Goal: Task Accomplishment & Management: Complete application form

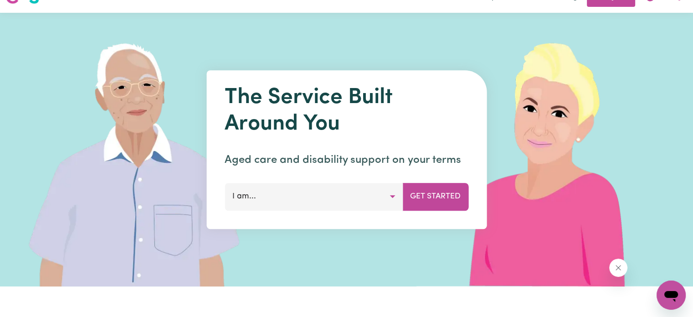
click at [331, 202] on button "I am..." at bounding box center [314, 196] width 178 height 27
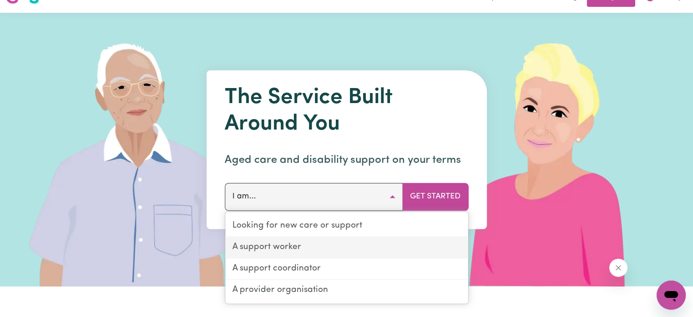
click at [290, 242] on link "A support worker" at bounding box center [346, 247] width 243 height 21
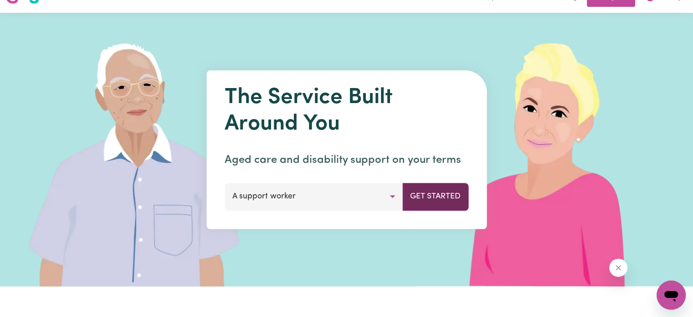
click at [434, 201] on button "Get Started" at bounding box center [435, 196] width 66 height 27
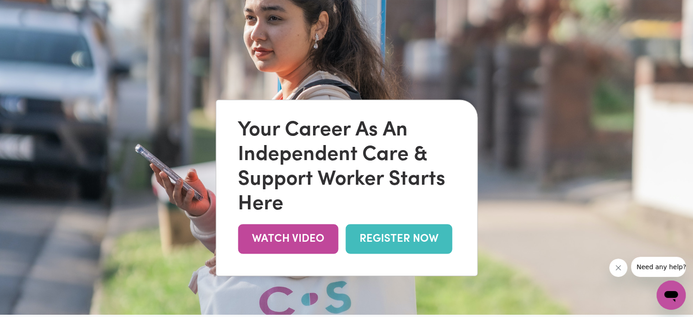
scroll to position [35, 0]
click at [377, 236] on link "REGISTER NOW" at bounding box center [399, 238] width 107 height 30
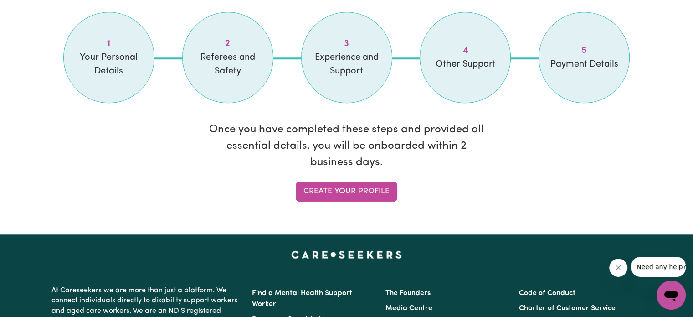
scroll to position [802, 0]
click at [326, 181] on link "Create your profile" at bounding box center [347, 191] width 102 height 20
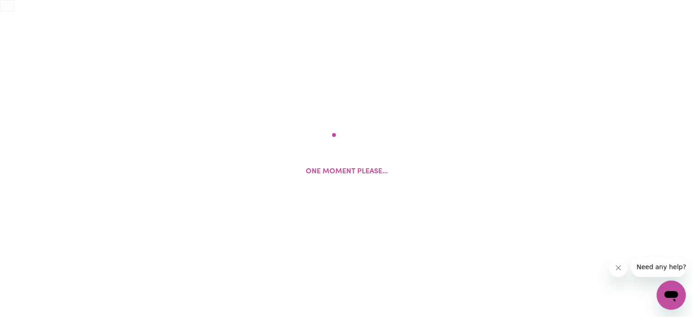
select select "Studying a healthcare related degree or qualification"
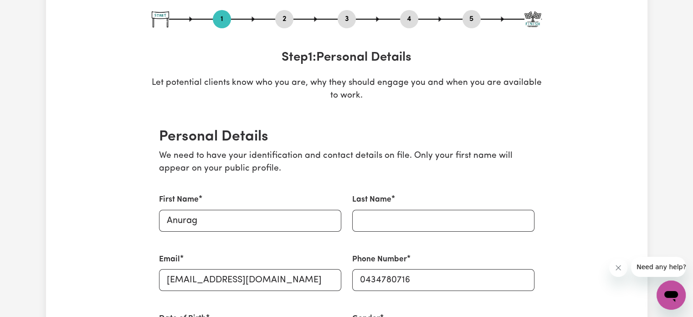
scroll to position [100, 0]
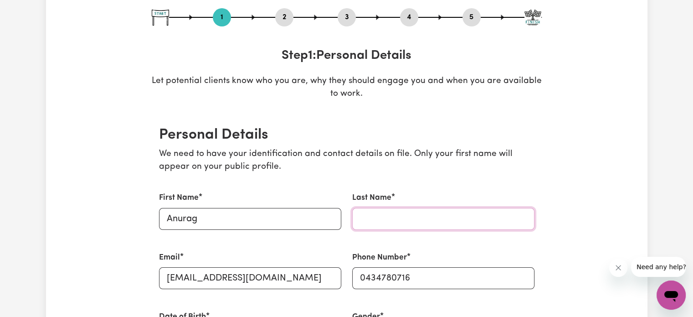
click at [366, 218] on input "Last Name" at bounding box center [443, 219] width 182 height 22
type input "[PERSON_NAME]"
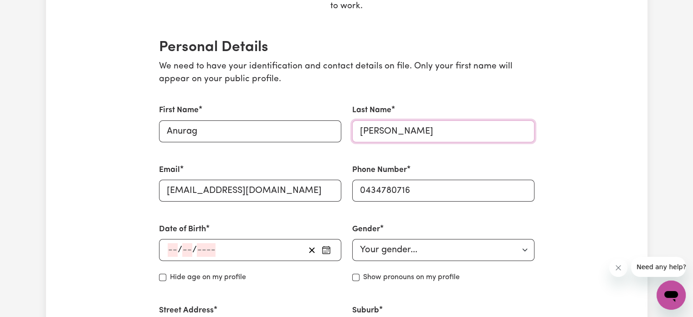
scroll to position [215, 0]
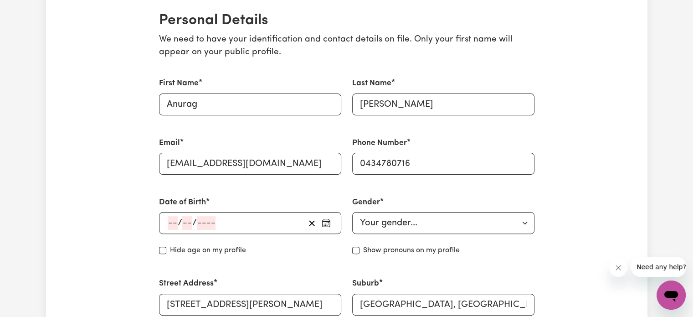
click at [196, 219] on span "/" at bounding box center [194, 223] width 5 height 10
drag, startPoint x: 175, startPoint y: 230, endPoint x: 170, endPoint y: 224, distance: 8.4
click at [170, 224] on div "/ /" at bounding box center [236, 223] width 138 height 14
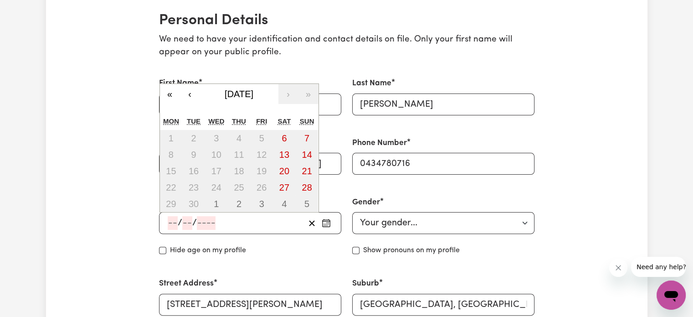
click at [170, 224] on input "number" at bounding box center [173, 223] width 10 height 14
click at [253, 96] on span "[DATE]" at bounding box center [239, 94] width 29 height 10
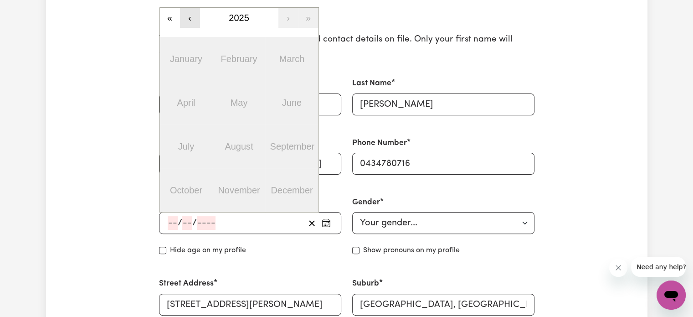
click at [183, 24] on button "‹" at bounding box center [190, 18] width 20 height 20
click at [177, 19] on button "«" at bounding box center [170, 18] width 20 height 20
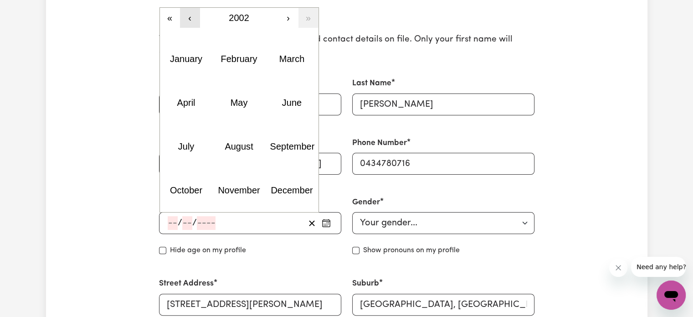
click at [188, 14] on button "‹" at bounding box center [190, 18] width 20 height 20
click at [277, 134] on button "September" at bounding box center [291, 146] width 53 height 44
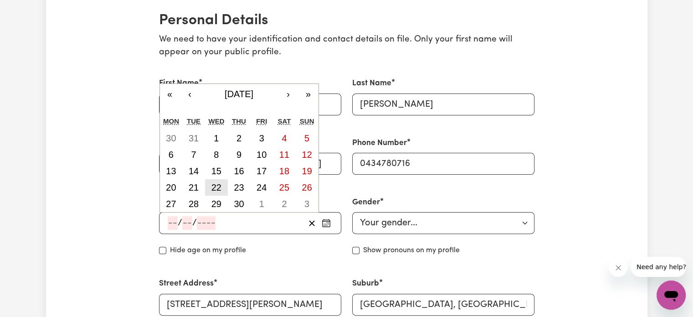
click at [212, 191] on abbr "22" at bounding box center [217, 187] width 10 height 10
type input "[DATE]"
type input "22"
type input "9"
type input "1999"
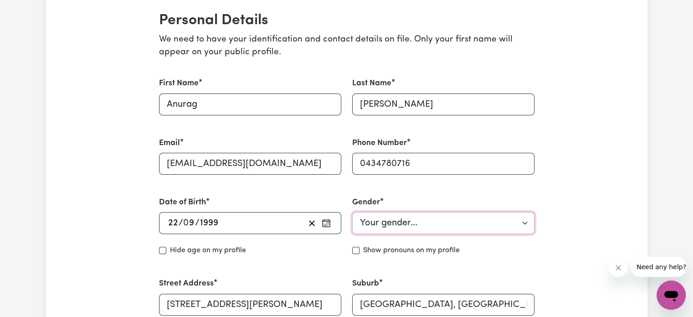
click at [396, 227] on select "Your gender... [DEMOGRAPHIC_DATA] [DEMOGRAPHIC_DATA] [DEMOGRAPHIC_DATA] Other P…" at bounding box center [443, 223] width 182 height 22
select select "[DEMOGRAPHIC_DATA]"
click at [352, 212] on select "Your gender... [DEMOGRAPHIC_DATA] [DEMOGRAPHIC_DATA] [DEMOGRAPHIC_DATA] Other P…" at bounding box center [443, 223] width 182 height 22
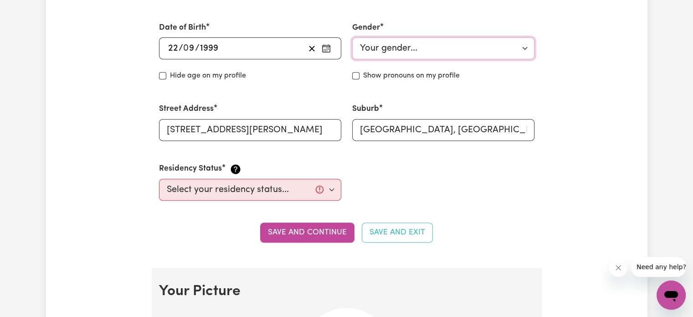
scroll to position [390, 0]
click at [279, 195] on select "Select your residency status... [DEMOGRAPHIC_DATA] citizen Australian PR [DEMOG…" at bounding box center [250, 189] width 182 height 22
select select "Student Visa"
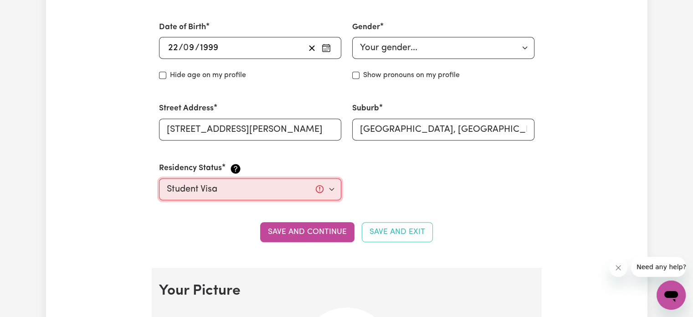
click at [159, 178] on select "Select your residency status... [DEMOGRAPHIC_DATA] citizen Australian PR [DEMOG…" at bounding box center [250, 189] width 182 height 22
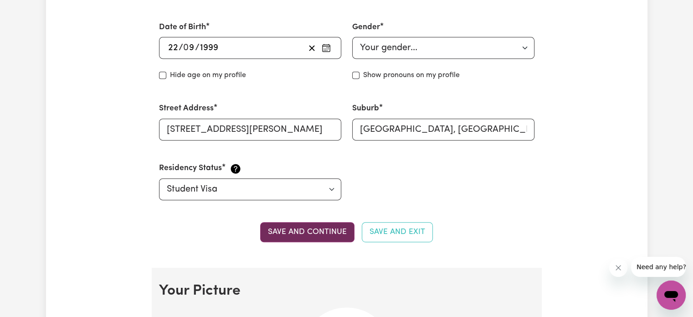
click at [297, 232] on button "Save and continue" at bounding box center [307, 232] width 94 height 20
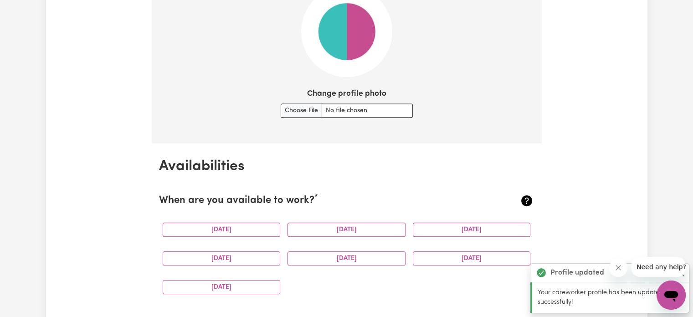
scroll to position [711, 0]
click at [302, 114] on input "Change profile photo" at bounding box center [347, 110] width 132 height 14
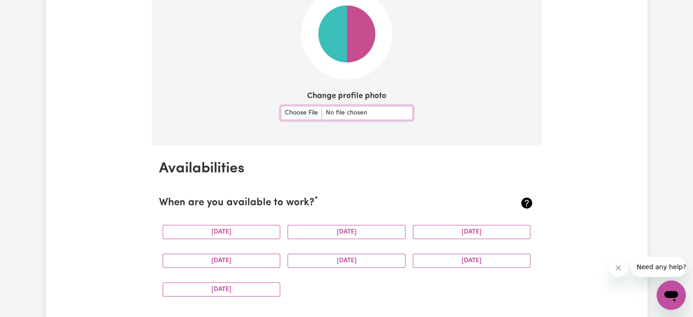
scroll to position [722, 0]
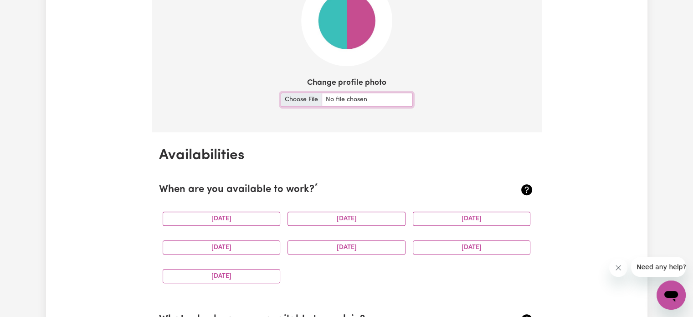
click at [365, 98] on input "Change profile photo" at bounding box center [347, 100] width 132 height 14
type input "C:\fakepath\487310346_3984503441864408_9112470690032814943_n.jpg"
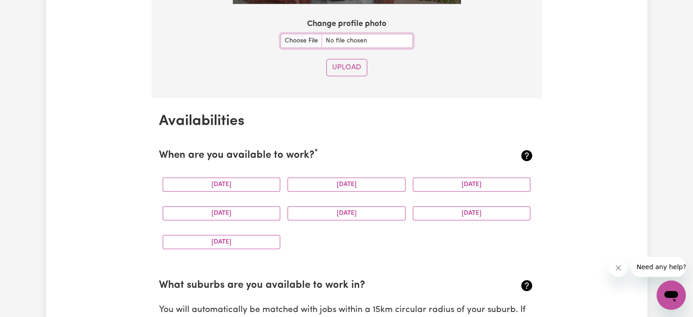
scroll to position [935, 0]
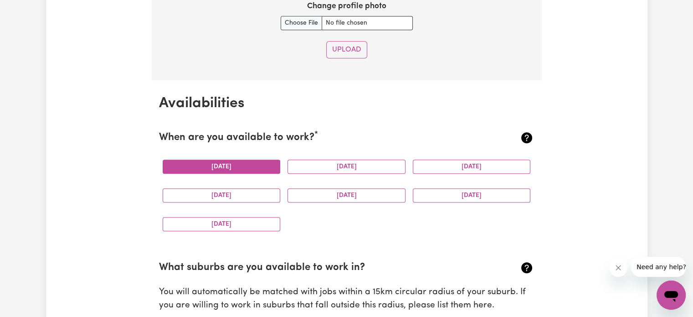
click at [255, 167] on button "[DATE]" at bounding box center [222, 167] width 118 height 14
click at [315, 172] on div "[DATE]" at bounding box center [346, 166] width 125 height 29
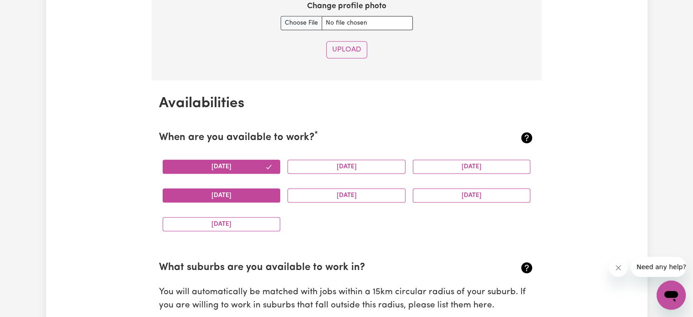
click at [236, 189] on button "[DATE]" at bounding box center [222, 195] width 118 height 14
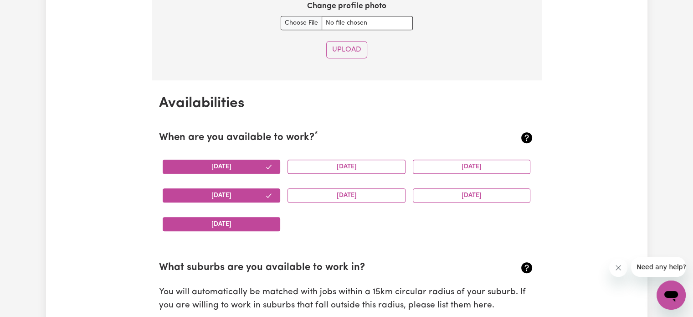
click at [238, 222] on button "[DATE]" at bounding box center [222, 224] width 118 height 14
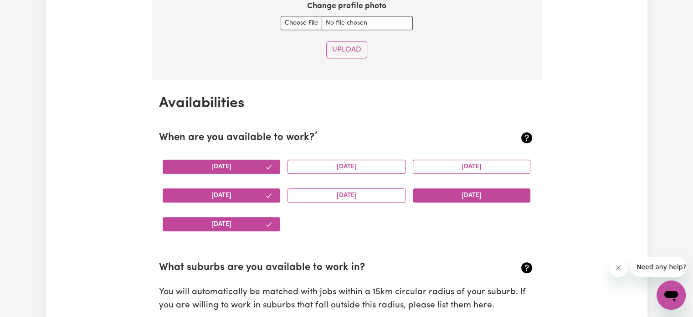
click at [436, 189] on button "[DATE]" at bounding box center [472, 195] width 118 height 14
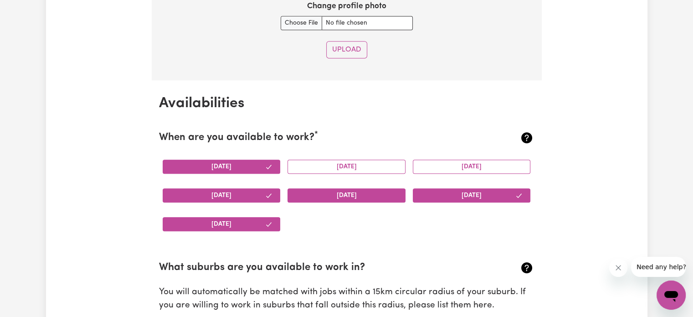
click at [363, 192] on button "[DATE]" at bounding box center [347, 195] width 118 height 14
click at [361, 161] on button "[DATE]" at bounding box center [347, 167] width 118 height 14
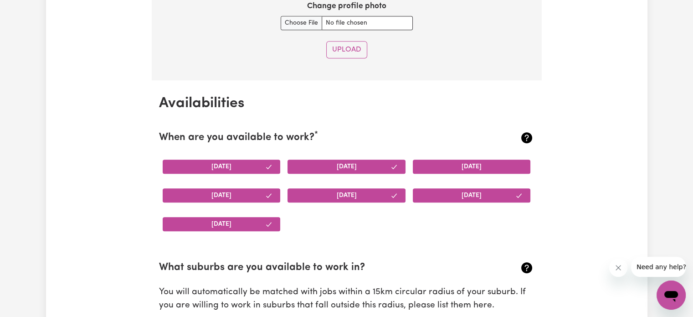
click at [421, 170] on button "[DATE]" at bounding box center [472, 167] width 118 height 14
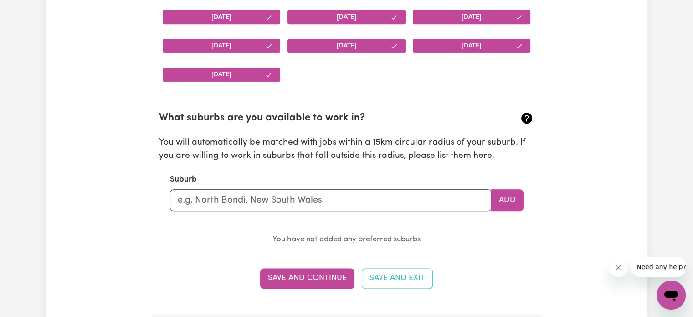
scroll to position [1087, 0]
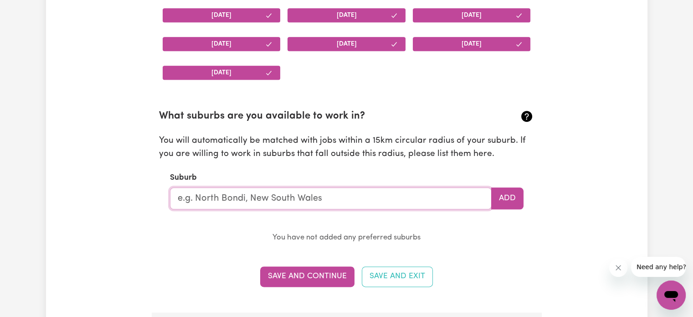
click at [352, 200] on input "text" at bounding box center [331, 198] width 322 height 22
click at [321, 197] on input "text" at bounding box center [331, 198] width 322 height 22
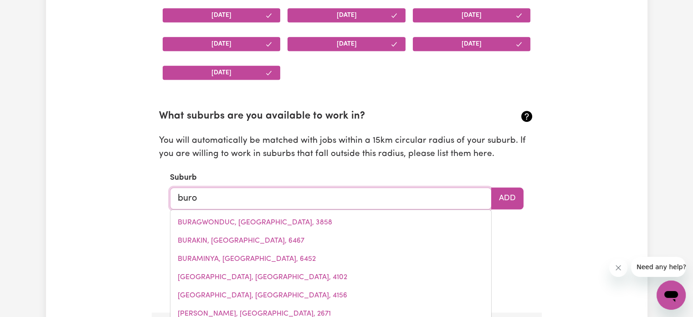
type input "bur"
type input "burAGWONDUC, [GEOGRAPHIC_DATA], 3858"
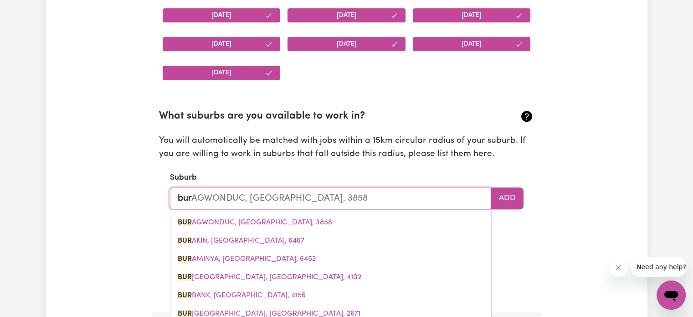
type input "burw"
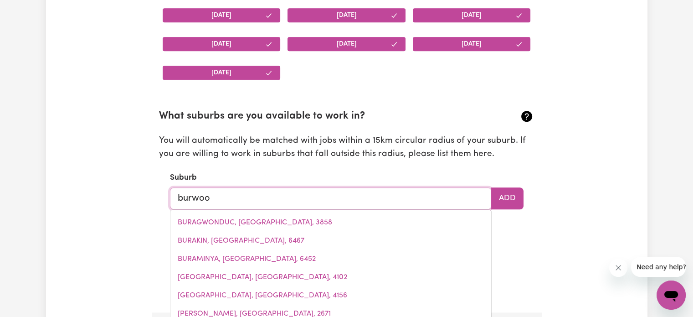
type input "burwood"
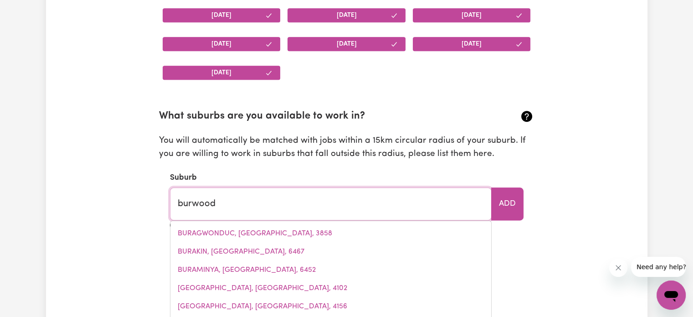
type input "[GEOGRAPHIC_DATA], [GEOGRAPHIC_DATA], 2134"
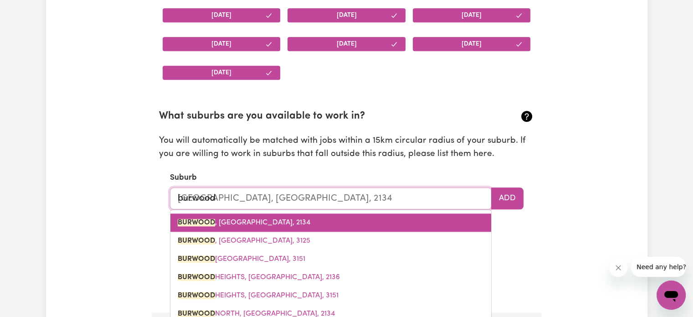
click at [289, 219] on span "[GEOGRAPHIC_DATA] , [GEOGRAPHIC_DATA], 2134" at bounding box center [244, 222] width 133 height 7
type input "[GEOGRAPHIC_DATA], [GEOGRAPHIC_DATA], 2134"
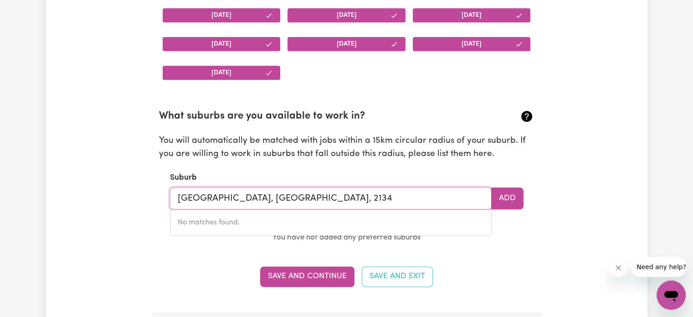
type input "[GEOGRAPHIC_DATA], [GEOGRAPHIC_DATA], 2134"
click at [181, 262] on section "Availabilities When are you available to work? * [DATE] [DATE] [DATE] [DATE] [D…" at bounding box center [347, 120] width 390 height 383
click at [348, 194] on input "[GEOGRAPHIC_DATA], [GEOGRAPHIC_DATA], 2134" at bounding box center [331, 198] width 322 height 22
drag, startPoint x: 348, startPoint y: 194, endPoint x: 56, endPoint y: 212, distance: 292.8
click at [56, 212] on div "Update Profile 1 2 3 4 5 Step 1 : Personal Details Let potential clients know w…" at bounding box center [347, 239] width 602 height 2536
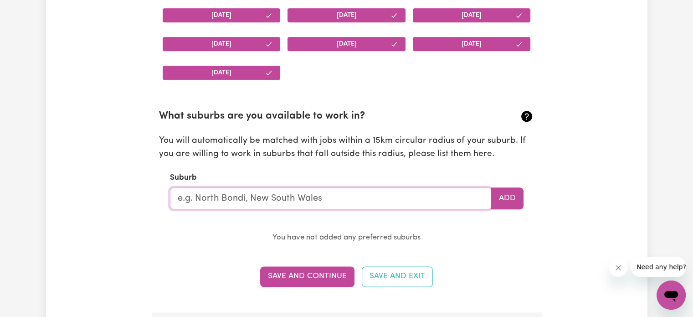
click at [212, 193] on input "text" at bounding box center [331, 198] width 322 height 22
type input "bur"
type input "burAGWONDUC, [GEOGRAPHIC_DATA], 3858"
type input "burw"
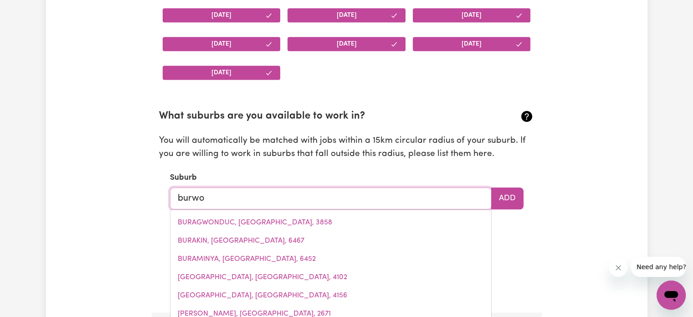
type input "burwoo"
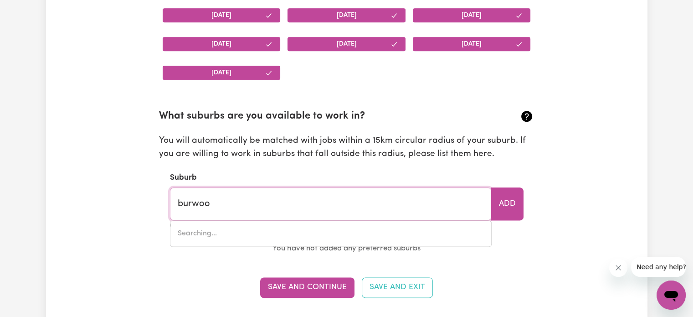
type input "burwooD, [GEOGRAPHIC_DATA], 2134"
type input "burwood"
type input "[GEOGRAPHIC_DATA], [GEOGRAPHIC_DATA], 2134"
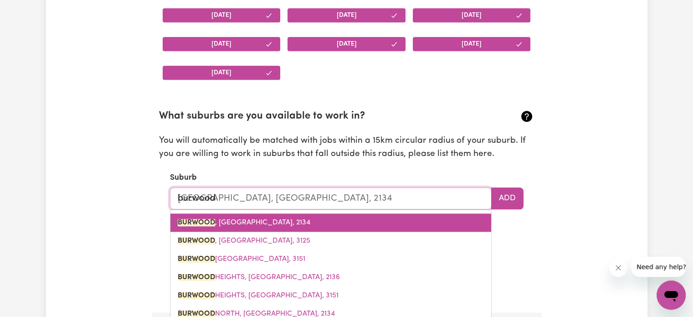
click at [244, 223] on span "[GEOGRAPHIC_DATA] , [GEOGRAPHIC_DATA], 2134" at bounding box center [244, 222] width 133 height 7
type input "[GEOGRAPHIC_DATA], [GEOGRAPHIC_DATA], 2134"
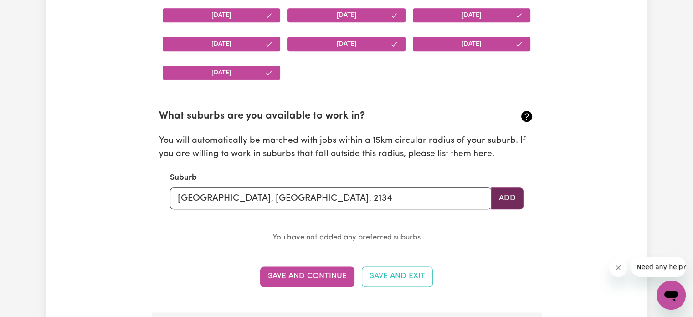
click at [509, 196] on button "Add" at bounding box center [507, 198] width 32 height 22
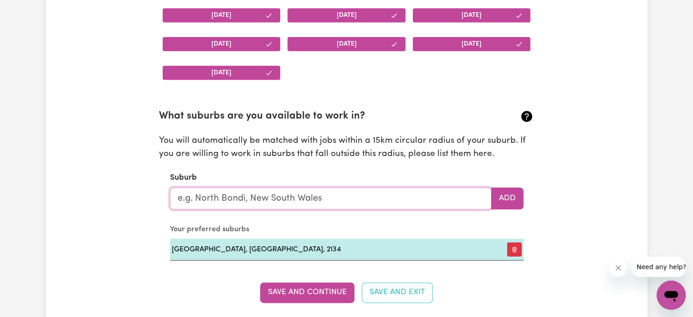
click at [421, 196] on input "text" at bounding box center [331, 198] width 322 height 22
type input "ash"
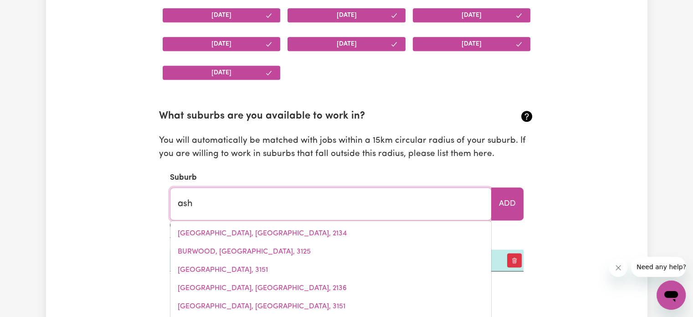
type input "[GEOGRAPHIC_DATA], [GEOGRAPHIC_DATA], 5157"
type input "ashf"
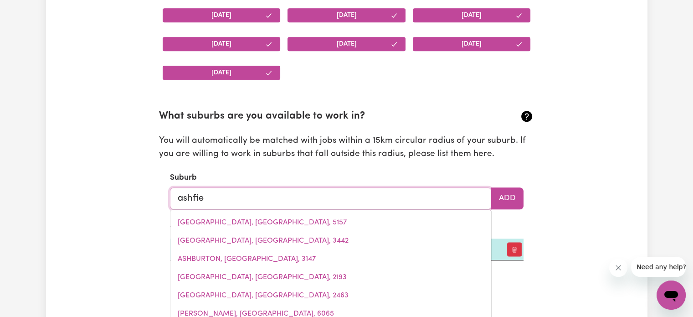
type input "ashfiel"
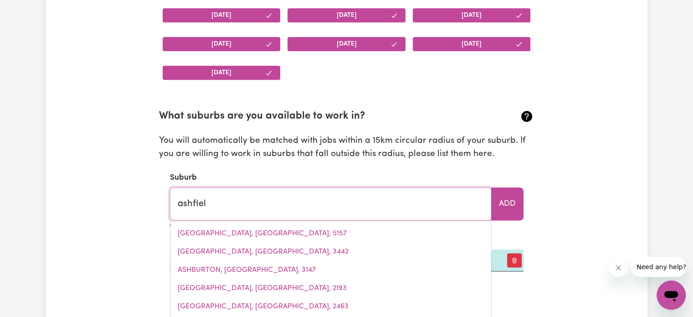
type input "ashfielD, [GEOGRAPHIC_DATA], 2131"
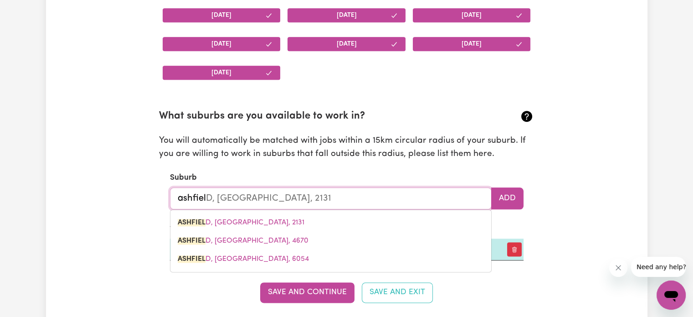
type input "ashfield"
type input "ashfield, [GEOGRAPHIC_DATA], 2131"
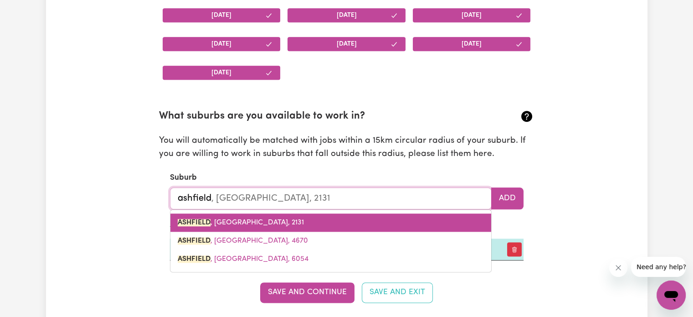
click at [384, 214] on link "[GEOGRAPHIC_DATA] , [GEOGRAPHIC_DATA], 2131" at bounding box center [330, 222] width 321 height 18
type input "[GEOGRAPHIC_DATA], [GEOGRAPHIC_DATA], 2131"
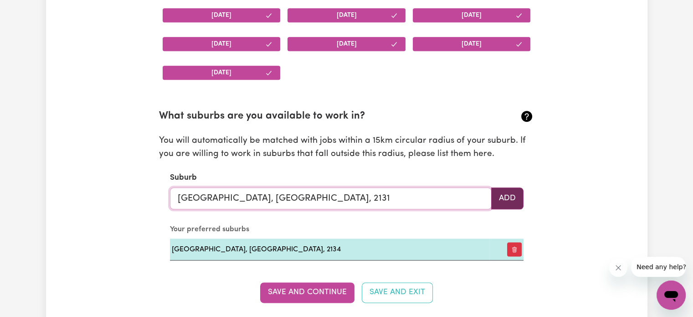
type input "[GEOGRAPHIC_DATA], [GEOGRAPHIC_DATA], 2131"
click at [511, 200] on button "Add" at bounding box center [507, 198] width 32 height 22
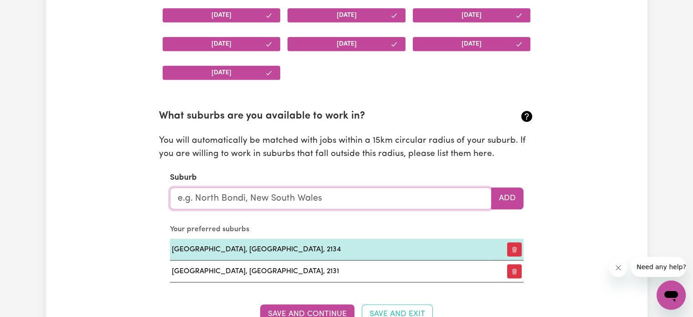
click at [451, 192] on input "text" at bounding box center [331, 198] width 322 height 22
type input "new town"
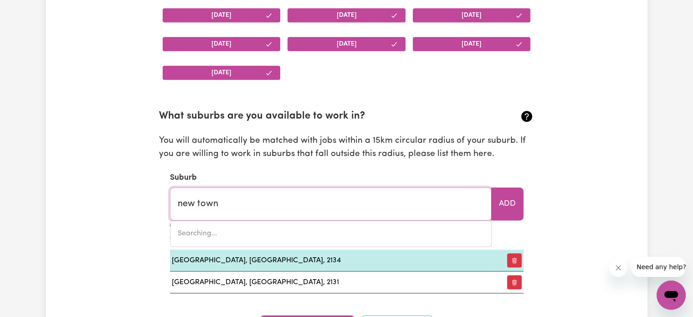
type input "[GEOGRAPHIC_DATA], [GEOGRAPHIC_DATA], 5554"
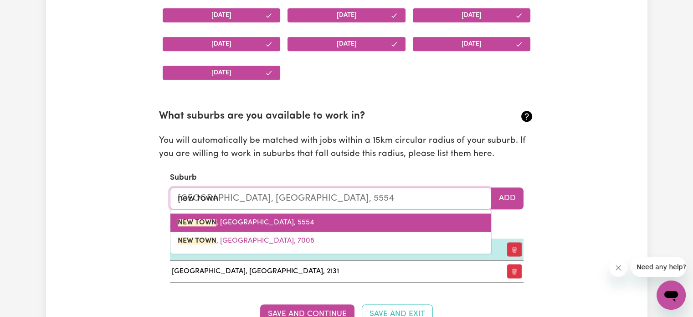
click at [341, 224] on link "[GEOGRAPHIC_DATA] , [GEOGRAPHIC_DATA], 5554" at bounding box center [330, 222] width 321 height 18
type input "[GEOGRAPHIC_DATA], [GEOGRAPHIC_DATA], 5554"
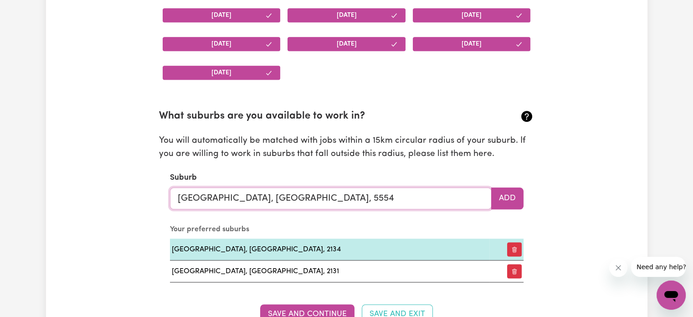
drag, startPoint x: 351, startPoint y: 199, endPoint x: 150, endPoint y: 175, distance: 202.5
click at [150, 175] on div "Update Profile 1 2 3 4 5 Step 1 : Personal Details Let potential clients know w…" at bounding box center [346, 258] width 401 height 2574
type input "cro"
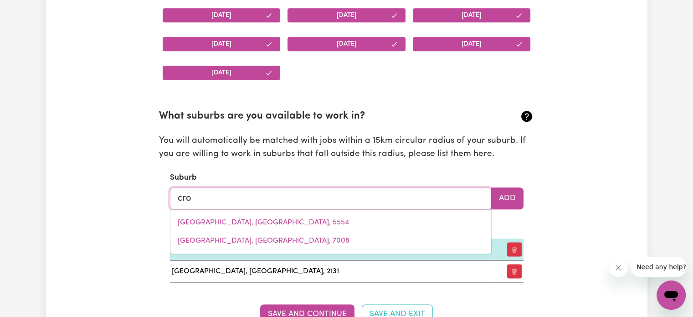
type input "croFTBY, [GEOGRAPHIC_DATA], 4310"
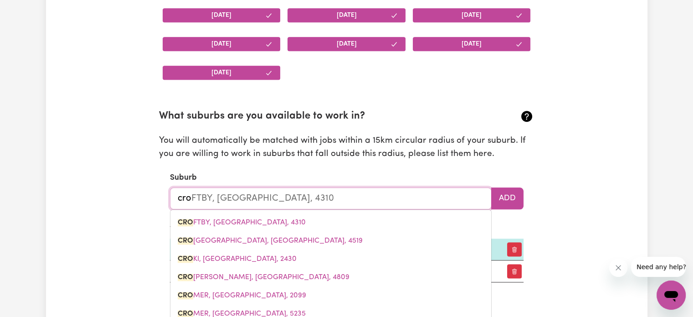
type input "cro="
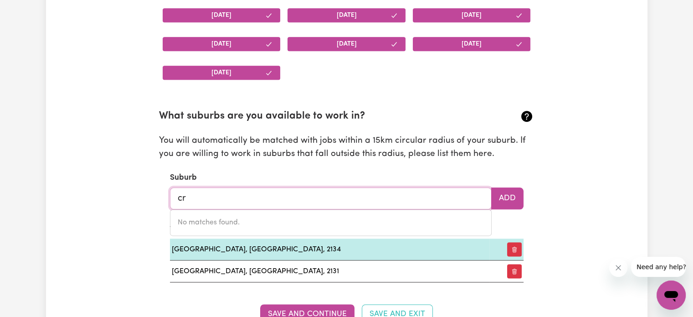
type input "cry"
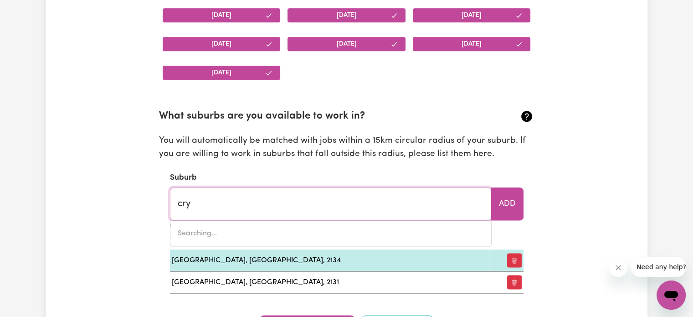
type input "cryMELON, Victoria, 3393"
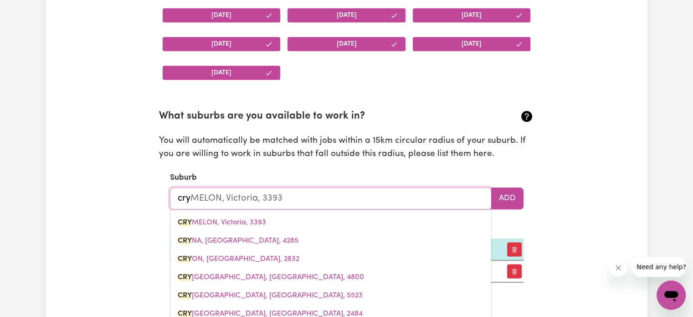
type input "cryo"
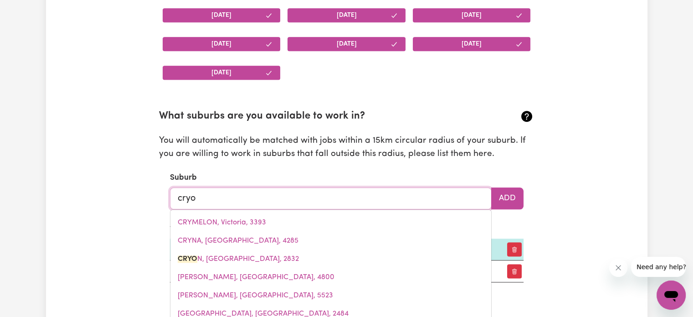
type input "cryoN, [GEOGRAPHIC_DATA], 2832"
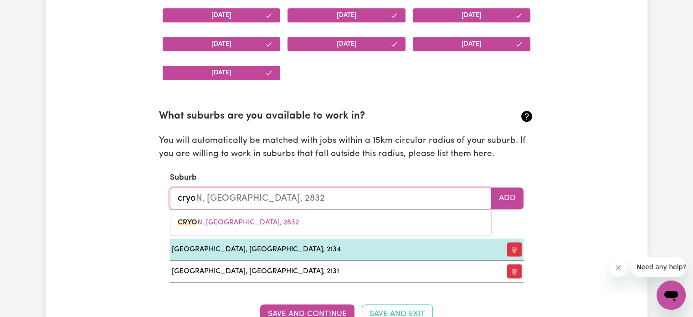
type input "cryod"
type input "c"
type input "summer"
type input "[GEOGRAPHIC_DATA], [GEOGRAPHIC_DATA], 2130"
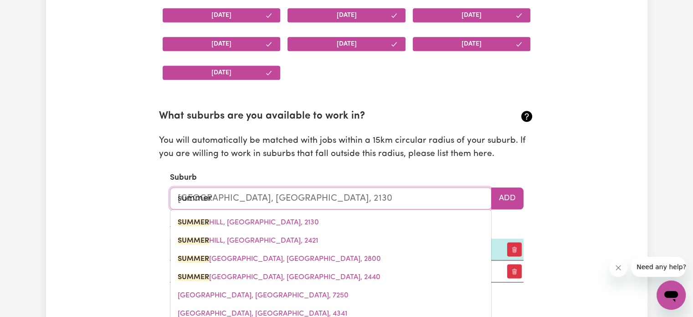
type input "summer h"
type input "summer hILL, [GEOGRAPHIC_DATA], 2130"
type input "summer hi"
type input "summer hiLL, [GEOGRAPHIC_DATA], 2130"
type input "summer hil"
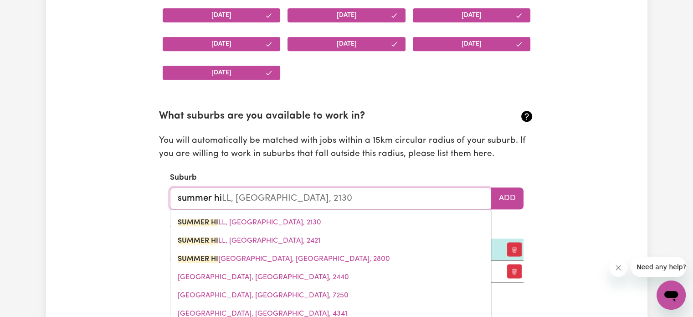
type input "summer hilL, [GEOGRAPHIC_DATA], 2130"
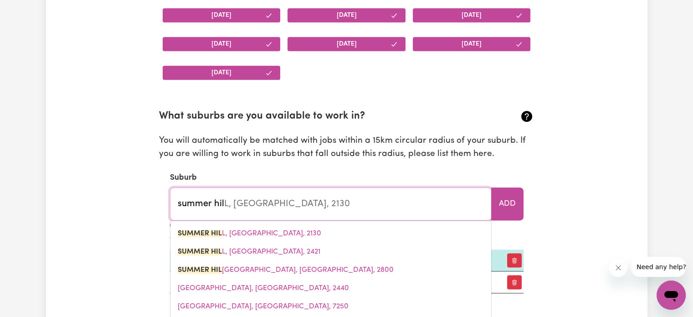
type input "summer hill"
type input "[GEOGRAPHIC_DATA], [GEOGRAPHIC_DATA], 2130"
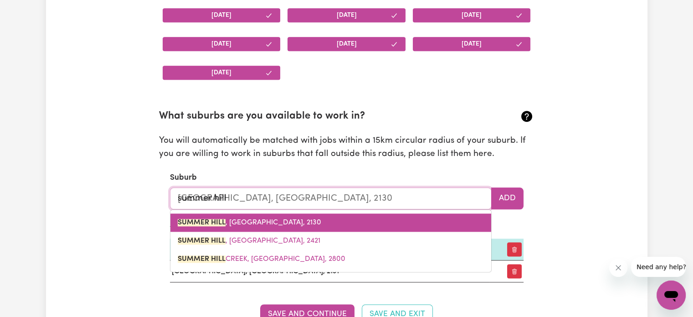
click at [195, 222] on mark "SUMMER HILL" at bounding box center [202, 222] width 48 height 7
type input "[GEOGRAPHIC_DATA], [GEOGRAPHIC_DATA], 2130"
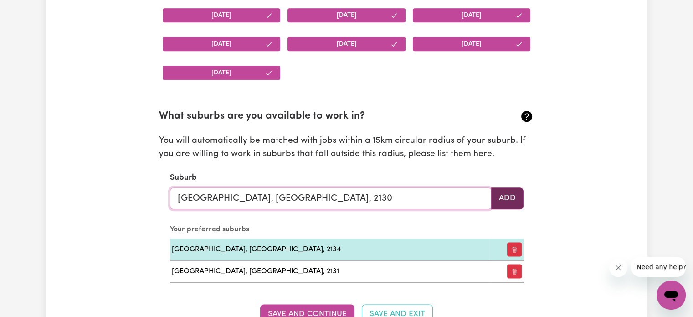
type input "[GEOGRAPHIC_DATA], [GEOGRAPHIC_DATA], 2130"
click at [494, 190] on button "Add" at bounding box center [507, 198] width 32 height 22
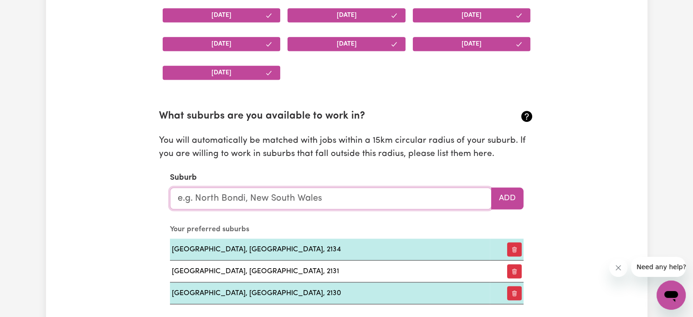
click at [432, 201] on input "text" at bounding box center [331, 198] width 322 height 22
type input "m"
type input "ryde"
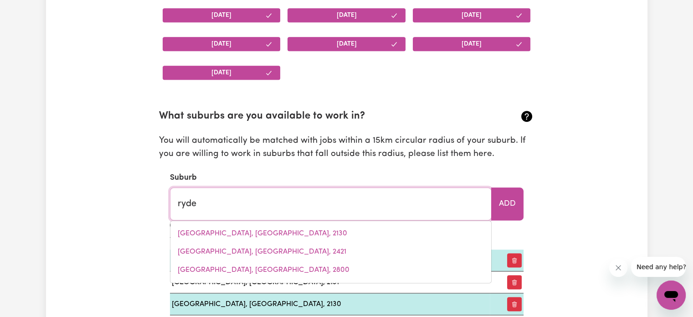
type input "ryde, [GEOGRAPHIC_DATA], 2112"
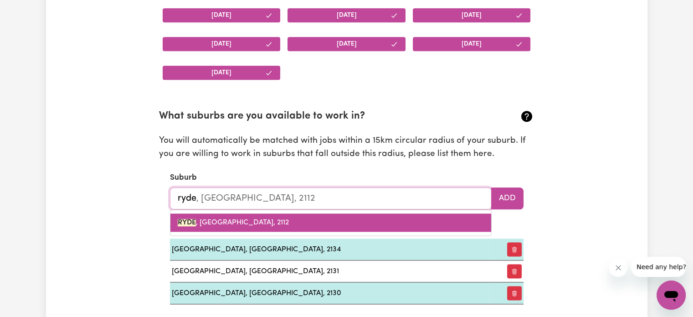
click at [336, 229] on link "RYDE , [GEOGRAPHIC_DATA], 2112" at bounding box center [330, 222] width 321 height 18
type input "RYDE, [GEOGRAPHIC_DATA], 2112"
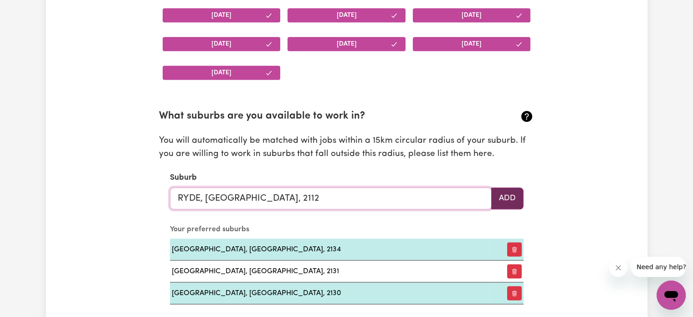
type input "RYDE, [GEOGRAPHIC_DATA], 2112"
click at [521, 201] on button "Add" at bounding box center [507, 198] width 32 height 22
click at [441, 197] on input "text" at bounding box center [331, 198] width 322 height 22
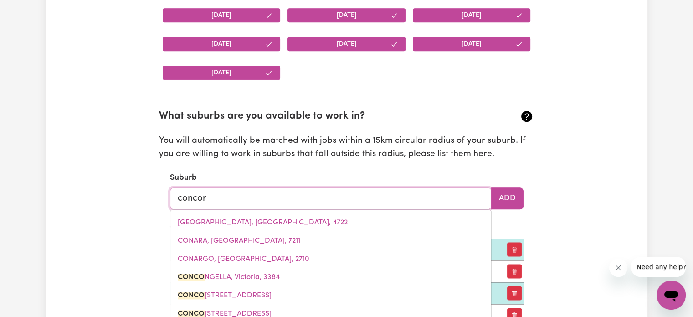
type input "concord"
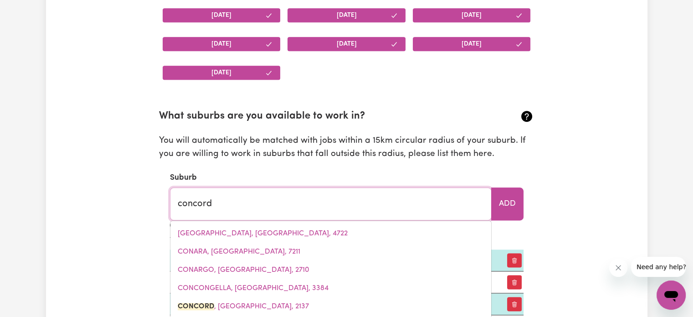
type input "[GEOGRAPHIC_DATA], [GEOGRAPHIC_DATA], 2137"
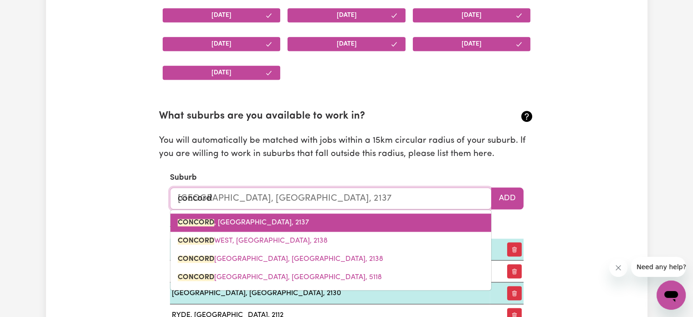
click at [305, 214] on link "[GEOGRAPHIC_DATA] , [GEOGRAPHIC_DATA], 2137" at bounding box center [330, 222] width 321 height 18
type input "[GEOGRAPHIC_DATA], [GEOGRAPHIC_DATA], 2137"
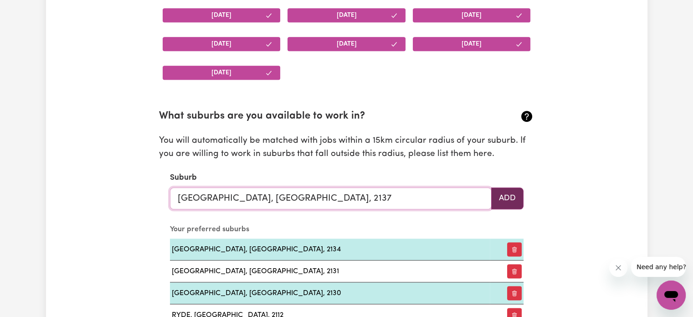
type input "[GEOGRAPHIC_DATA], [GEOGRAPHIC_DATA], 2137"
click at [505, 204] on button "Add" at bounding box center [507, 198] width 32 height 22
click at [447, 206] on input "text" at bounding box center [331, 198] width 322 height 22
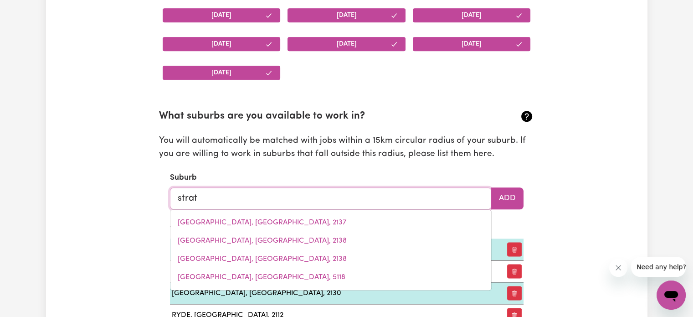
type input "strath"
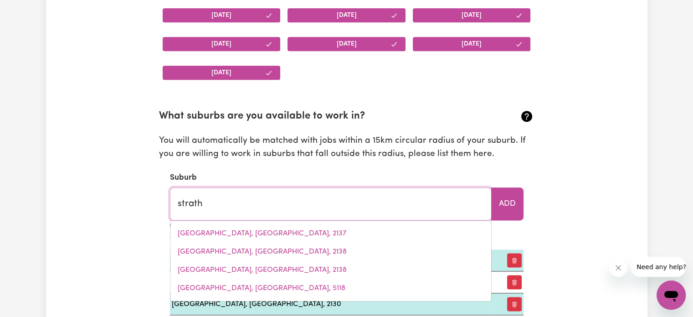
type input "[GEOGRAPHIC_DATA]"
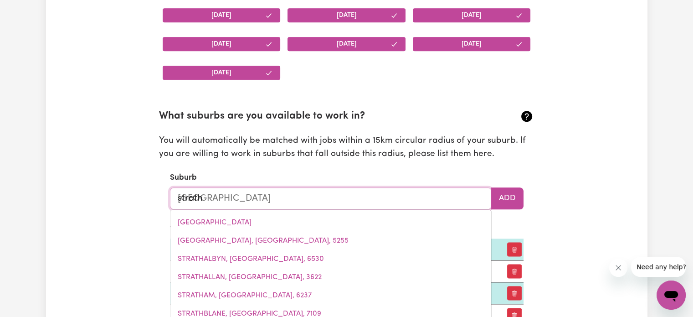
type input "strathf"
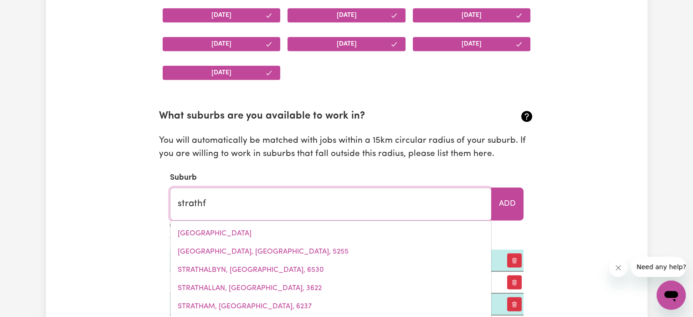
type input "strathfIELD, [GEOGRAPHIC_DATA], 2135"
type input "strathfi"
type input "strathfiELD, [GEOGRAPHIC_DATA], 2135"
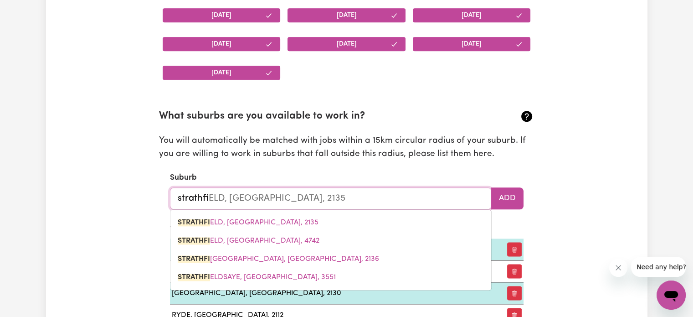
type input "strathfie"
type input "strathfieLD, [GEOGRAPHIC_DATA], 2135"
type input "strathfiel"
type input "[STREET_ADDRESS]"
type input "strathfield"
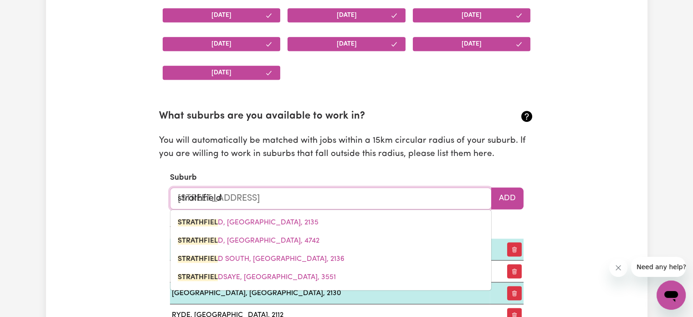
type input "strathfield, [GEOGRAPHIC_DATA], 2135"
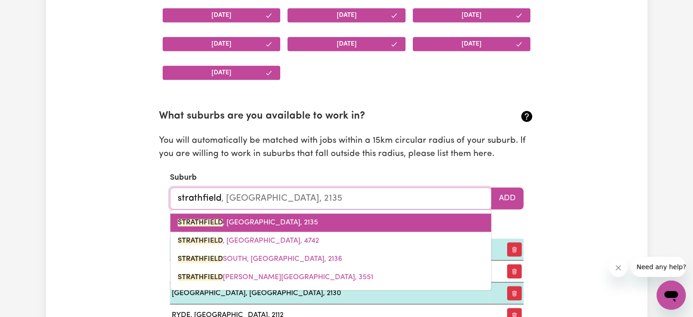
click at [422, 215] on link "[GEOGRAPHIC_DATA] , [GEOGRAPHIC_DATA], 2135" at bounding box center [330, 222] width 321 height 18
type input "[GEOGRAPHIC_DATA], [GEOGRAPHIC_DATA], 2135"
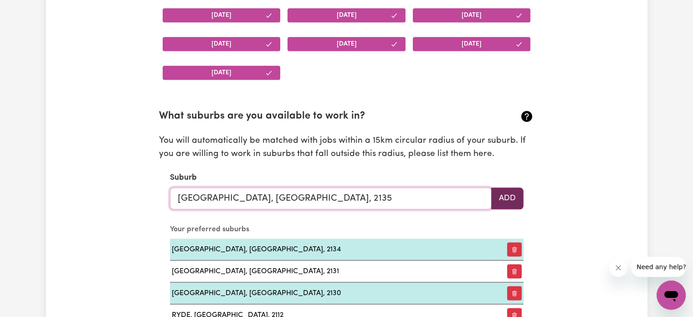
type input "[GEOGRAPHIC_DATA], [GEOGRAPHIC_DATA], 2135"
click at [515, 193] on button "Add" at bounding box center [507, 198] width 32 height 22
click at [456, 201] on input "text" at bounding box center [331, 198] width 322 height 22
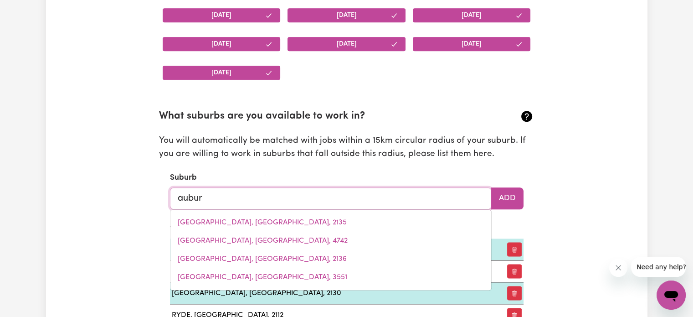
type input "auburn"
type input "[GEOGRAPHIC_DATA], [GEOGRAPHIC_DATA], 2144"
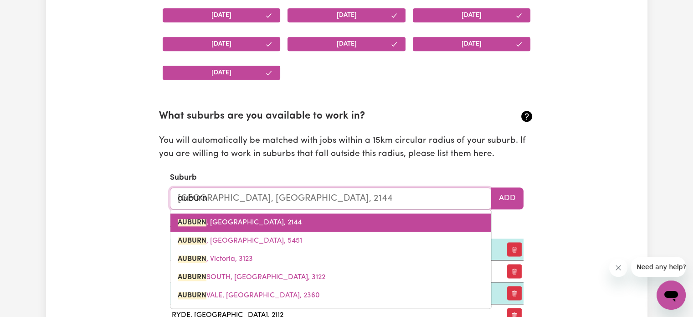
click at [389, 223] on link "[GEOGRAPHIC_DATA] , [GEOGRAPHIC_DATA], 2144" at bounding box center [330, 222] width 321 height 18
type input "[GEOGRAPHIC_DATA], [GEOGRAPHIC_DATA], 2144"
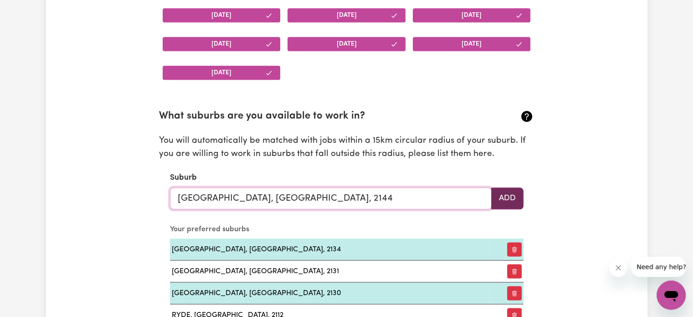
type input "[GEOGRAPHIC_DATA], [GEOGRAPHIC_DATA], 2144"
click at [515, 193] on button "Add" at bounding box center [507, 198] width 32 height 22
click at [445, 194] on input "text" at bounding box center [331, 198] width 322 height 22
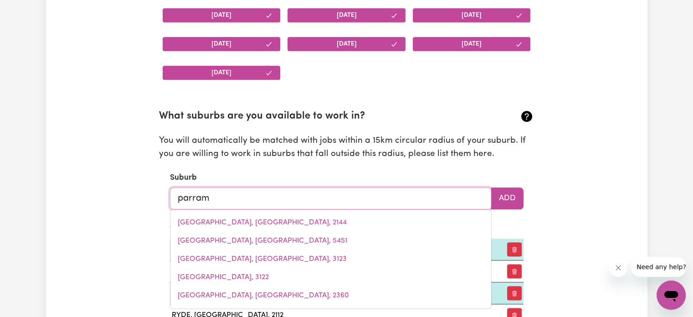
type input "parrama"
type input "parramaTTA, [GEOGRAPHIC_DATA], 2150"
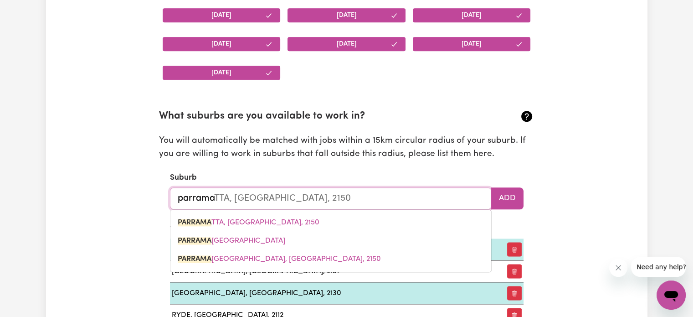
click at [404, 211] on div "PARRAMA TTA, [GEOGRAPHIC_DATA], [STREET_ADDRESS]" at bounding box center [331, 240] width 322 height 63
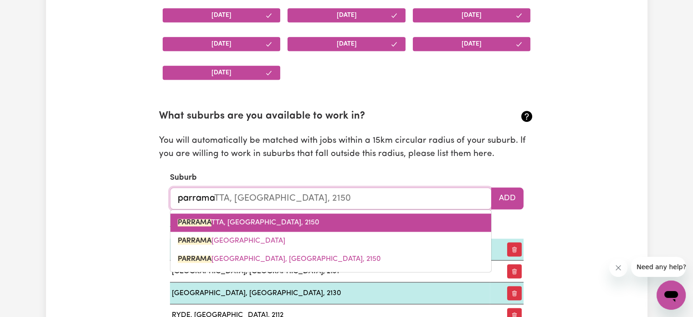
click at [397, 220] on link "PARRAMA TTA, [GEOGRAPHIC_DATA], 2150" at bounding box center [330, 222] width 321 height 18
type input "PARRAMATTA, [GEOGRAPHIC_DATA], 2150"
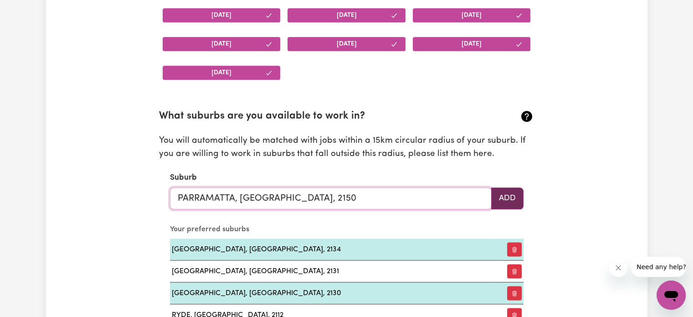
type input "PARRAMATTA, [GEOGRAPHIC_DATA], 2150"
click at [509, 199] on button "Add" at bounding box center [507, 198] width 32 height 22
click at [461, 203] on input "text" at bounding box center [331, 198] width 322 height 22
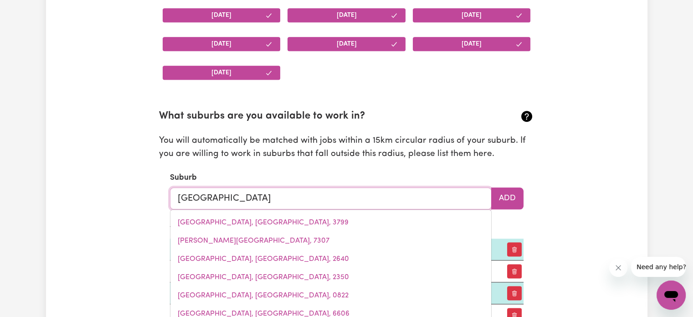
type input "westmead"
type input "[GEOGRAPHIC_DATA], [GEOGRAPHIC_DATA], 2145"
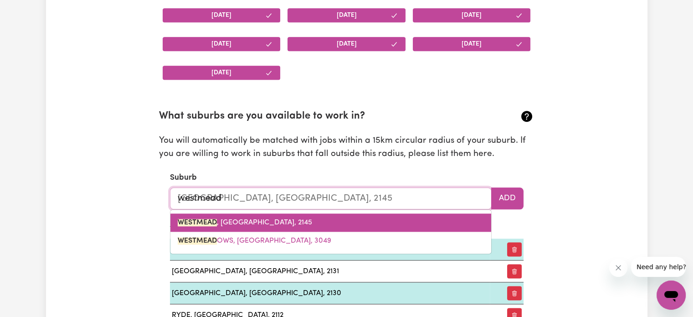
click at [439, 221] on link "WESTMEAD , [GEOGRAPHIC_DATA], 2145" at bounding box center [330, 222] width 321 height 18
type input "WESTMEAD, [GEOGRAPHIC_DATA], 2145"
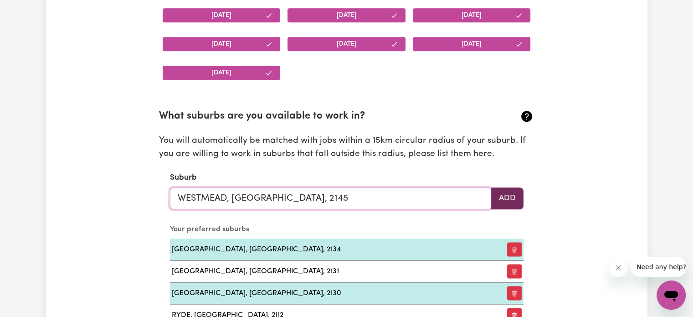
type input "WESTMEAD, [GEOGRAPHIC_DATA], 2145"
click at [515, 192] on button "Add" at bounding box center [507, 198] width 32 height 22
click at [462, 191] on input "text" at bounding box center [331, 198] width 322 height 22
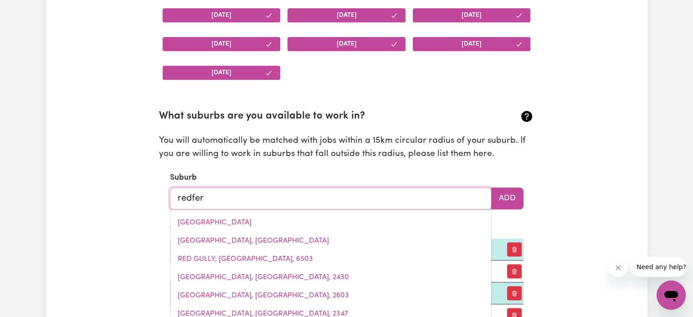
type input "[PERSON_NAME]"
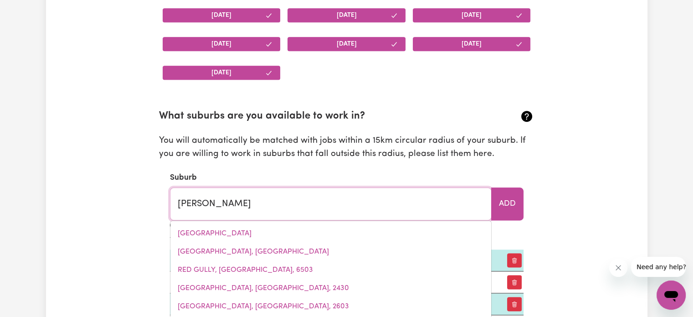
type input "[PERSON_NAME], [GEOGRAPHIC_DATA], 2016"
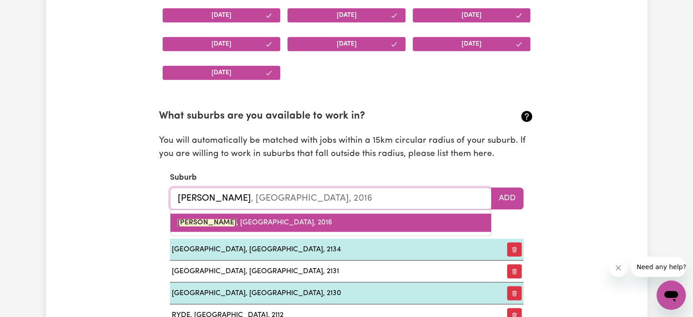
click at [469, 222] on link "[PERSON_NAME] , [GEOGRAPHIC_DATA], 2016" at bounding box center [330, 222] width 321 height 18
type input "[PERSON_NAME], [GEOGRAPHIC_DATA], 2016"
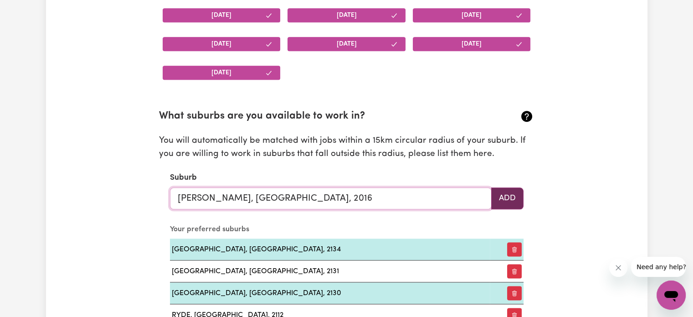
type input "[PERSON_NAME], [GEOGRAPHIC_DATA], 2016"
click at [516, 193] on button "Add" at bounding box center [507, 198] width 32 height 22
click at [453, 201] on input "text" at bounding box center [331, 198] width 322 height 22
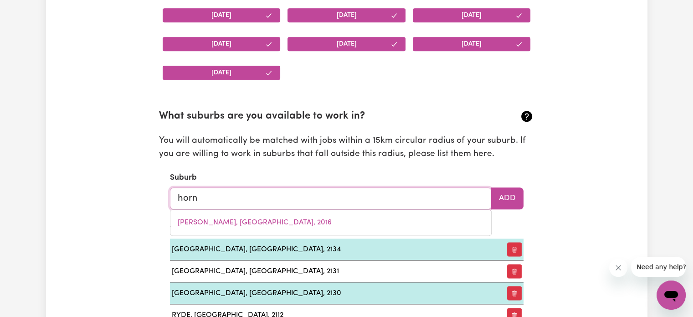
type input "horns"
type input "[GEOGRAPHIC_DATA], [GEOGRAPHIC_DATA], 2077"
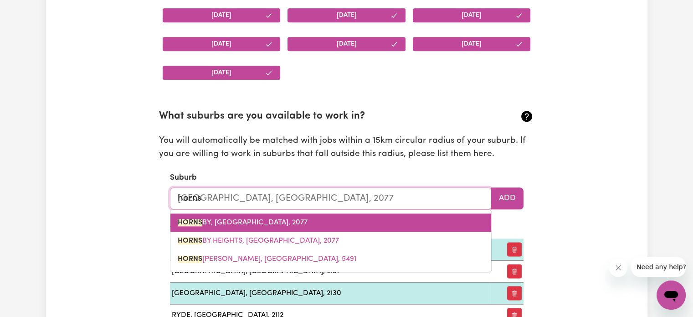
click at [414, 226] on link "HORNS BY, [GEOGRAPHIC_DATA], 2077" at bounding box center [330, 222] width 321 height 18
type input "[GEOGRAPHIC_DATA], [GEOGRAPHIC_DATA], 2077"
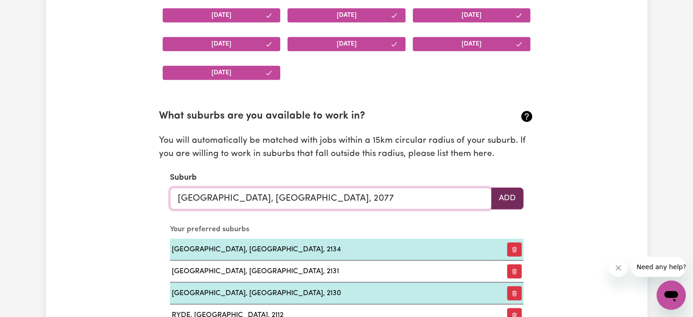
type input "[GEOGRAPHIC_DATA], [GEOGRAPHIC_DATA], 2077"
click at [499, 198] on button "Add" at bounding box center [507, 198] width 32 height 22
click at [464, 192] on input "text" at bounding box center [331, 198] width 322 height 22
type input "o"
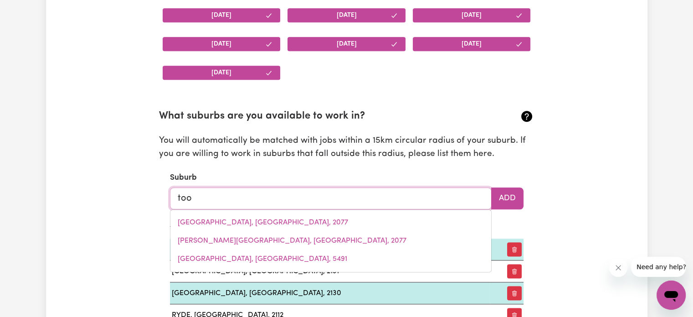
type input "toon"
type input "toonDAHRA, [GEOGRAPHIC_DATA], 4625"
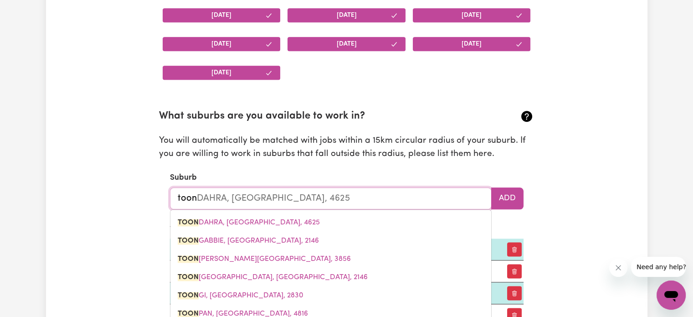
type input "toong"
type input "toongABBIE, [GEOGRAPHIC_DATA], 2146"
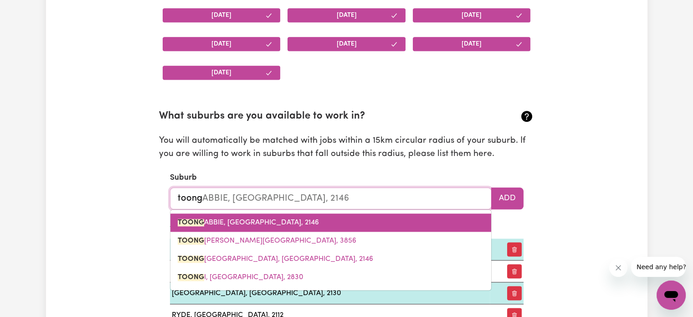
click at [419, 214] on link "[PERSON_NAME], [GEOGRAPHIC_DATA], 2146" at bounding box center [330, 222] width 321 height 18
type input "TOONGABBIE, [GEOGRAPHIC_DATA], 2146"
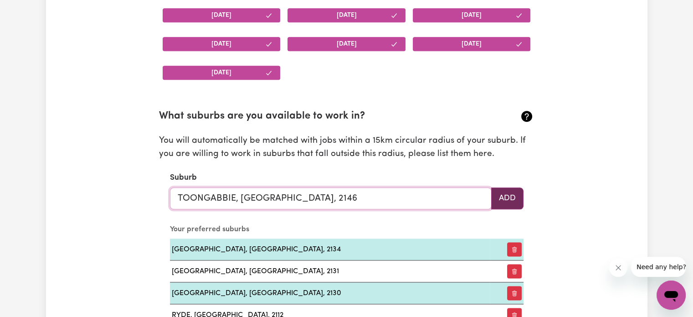
type input "TOONGABBIE, [GEOGRAPHIC_DATA], 2146"
click at [504, 202] on button "Add" at bounding box center [507, 198] width 32 height 22
click at [450, 201] on input "text" at bounding box center [331, 198] width 322 height 22
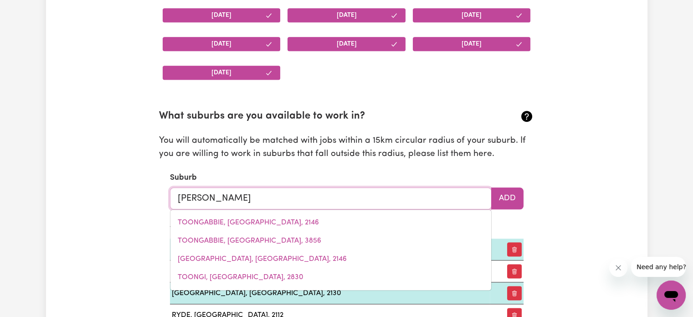
type input "pendle"
type input "[GEOGRAPHIC_DATA], [GEOGRAPHIC_DATA], 2145"
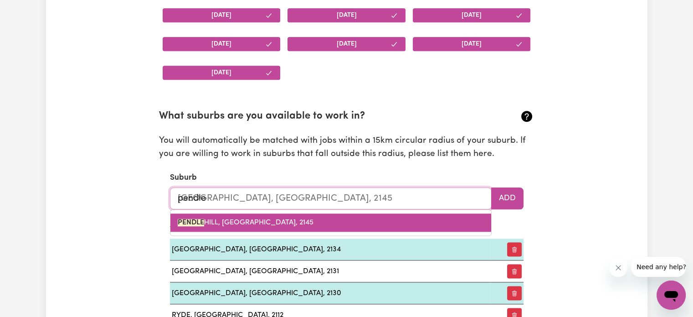
click at [355, 215] on link "[GEOGRAPHIC_DATA], [GEOGRAPHIC_DATA], 2145" at bounding box center [330, 222] width 321 height 18
type input "[GEOGRAPHIC_DATA], [GEOGRAPHIC_DATA], 2145"
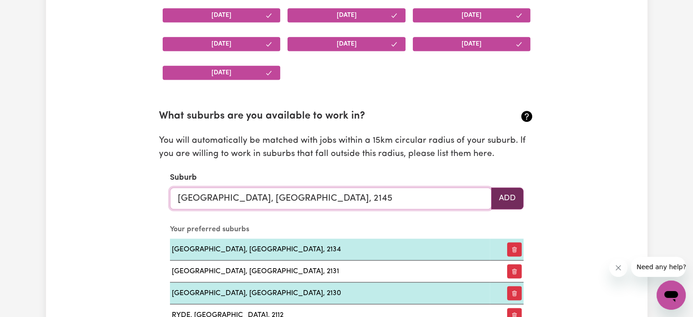
type input "[GEOGRAPHIC_DATA], [GEOGRAPHIC_DATA], 2145"
click at [498, 201] on button "Add" at bounding box center [507, 198] width 32 height 22
click at [441, 191] on input "text" at bounding box center [331, 198] width 322 height 22
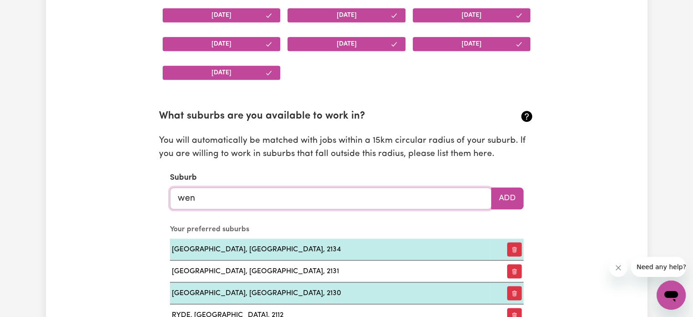
type input "went"
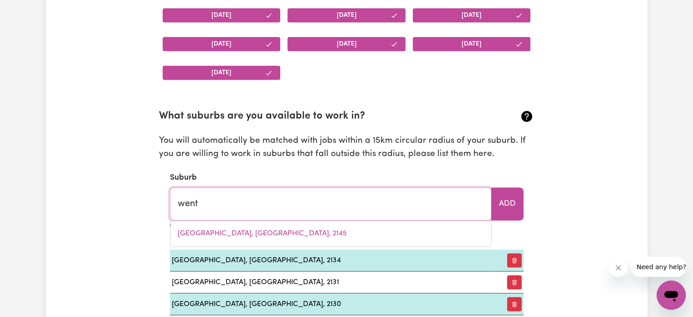
type input "wentWORTH, [GEOGRAPHIC_DATA], 2648"
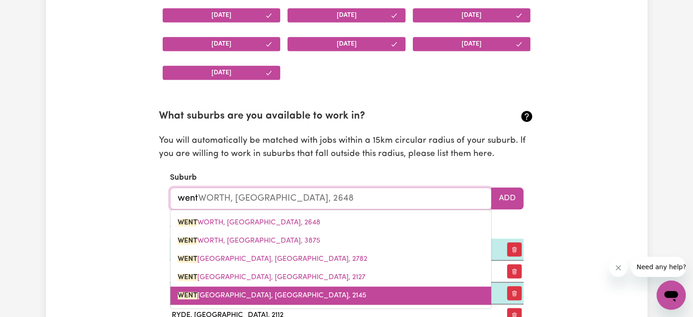
click at [366, 287] on link "WENT [GEOGRAPHIC_DATA], [GEOGRAPHIC_DATA], 2145" at bounding box center [330, 295] width 321 height 18
type input "[GEOGRAPHIC_DATA], [GEOGRAPHIC_DATA], 2145"
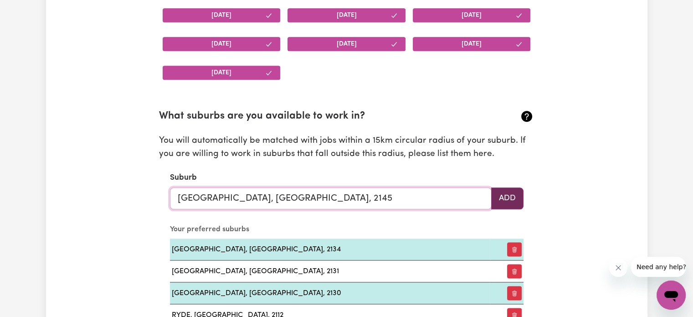
type input "[GEOGRAPHIC_DATA], [GEOGRAPHIC_DATA], 2145"
click at [494, 195] on button "Add" at bounding box center [507, 198] width 32 height 22
click at [435, 200] on input "text" at bounding box center [331, 198] width 322 height 22
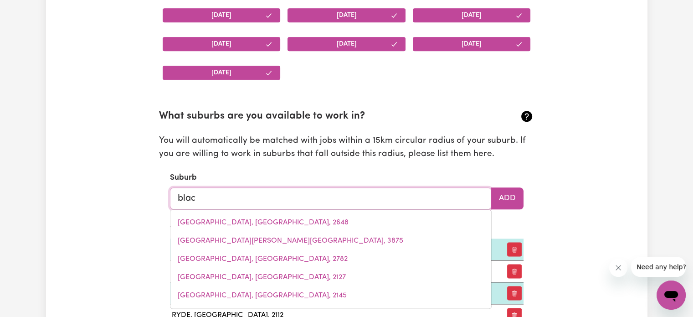
type input "black"
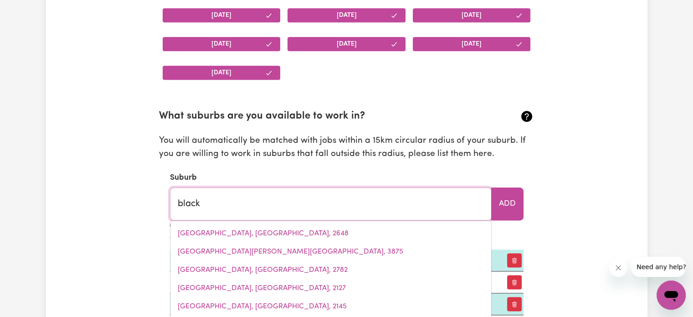
type input "[GEOGRAPHIC_DATA], [GEOGRAPHIC_DATA], 2439"
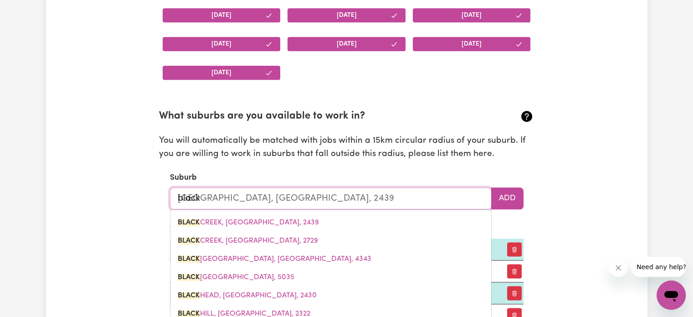
type input "blackt"
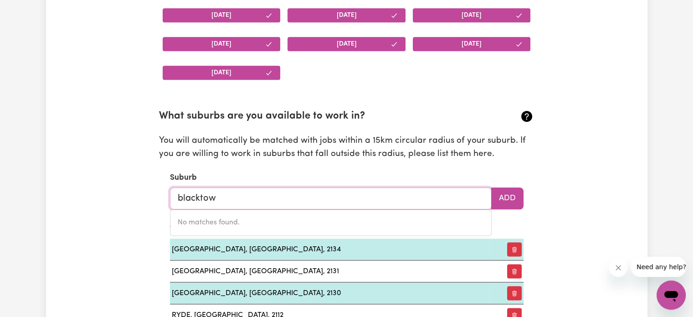
type input "[GEOGRAPHIC_DATA]"
type input "[GEOGRAPHIC_DATA], [GEOGRAPHIC_DATA], 2148"
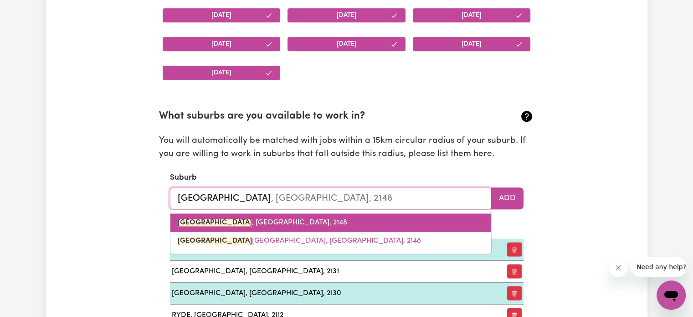
click at [367, 220] on link "[GEOGRAPHIC_DATA] , [GEOGRAPHIC_DATA], 2148" at bounding box center [330, 222] width 321 height 18
type input "[GEOGRAPHIC_DATA], [GEOGRAPHIC_DATA], 2148"
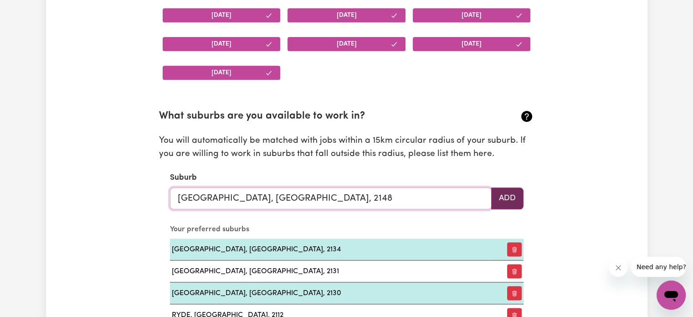
type input "[GEOGRAPHIC_DATA], [GEOGRAPHIC_DATA], 2148"
click at [516, 202] on button "Add" at bounding box center [507, 198] width 32 height 22
click at [456, 191] on input "text" at bounding box center [331, 198] width 322 height 22
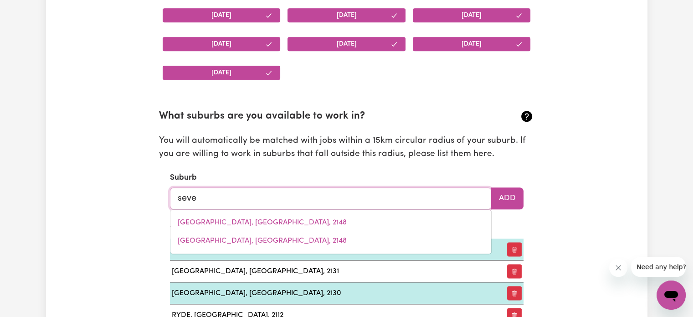
type input "seven"
type input "[GEOGRAPHIC_DATA], [GEOGRAPHIC_DATA], 2147"
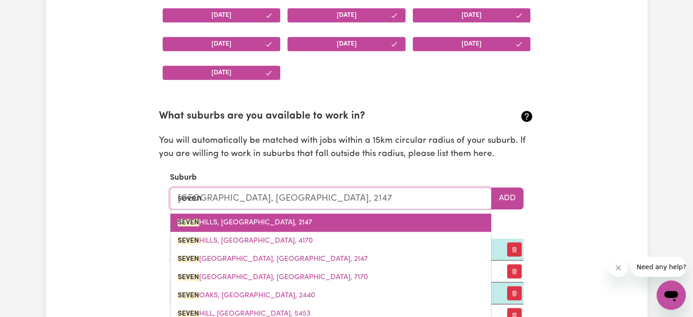
click at [407, 218] on link "[GEOGRAPHIC_DATA], [GEOGRAPHIC_DATA], 2147" at bounding box center [330, 222] width 321 height 18
type input "[GEOGRAPHIC_DATA], [GEOGRAPHIC_DATA], 2147"
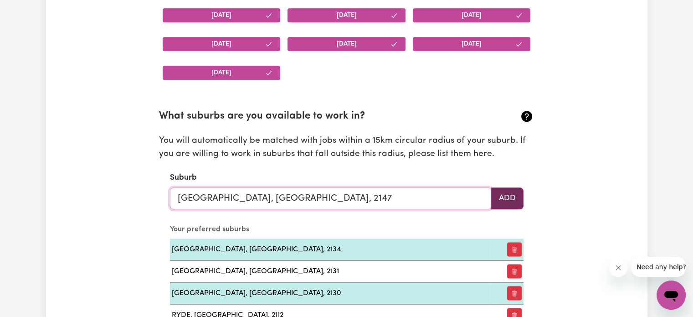
type input "[GEOGRAPHIC_DATA], [GEOGRAPHIC_DATA], 2147"
click at [516, 191] on button "Add" at bounding box center [507, 198] width 32 height 22
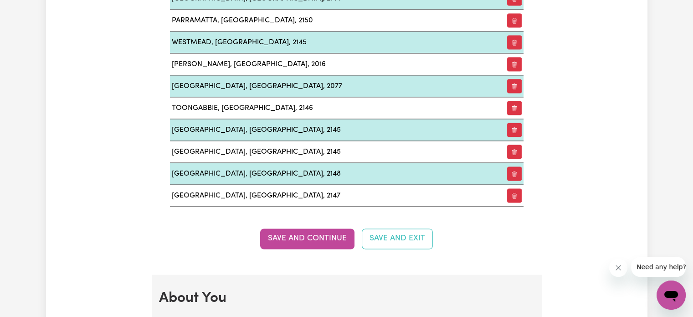
scroll to position [1479, 0]
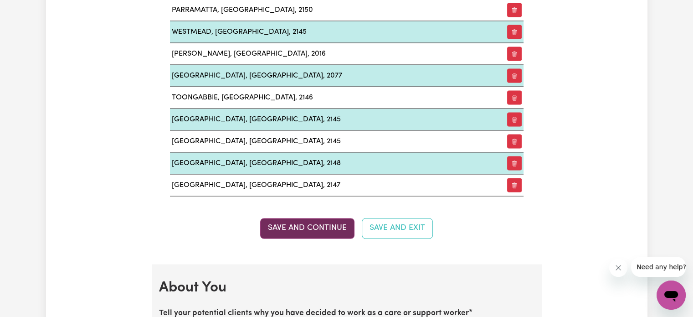
click at [297, 223] on button "Save and Continue" at bounding box center [307, 228] width 94 height 20
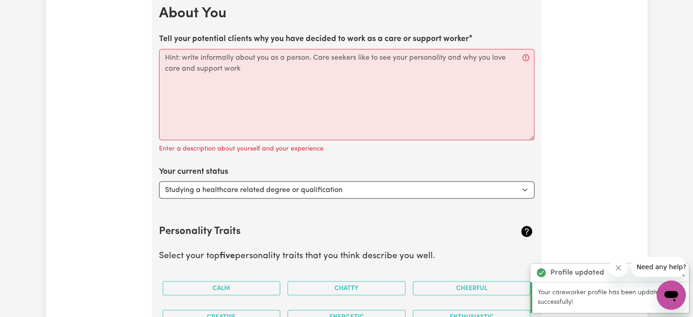
scroll to position [1753, 0]
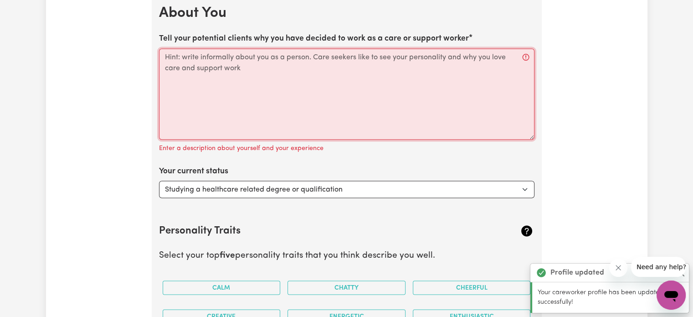
click at [245, 60] on textarea "Tell your potential clients why you have decided to work as a care or support w…" at bounding box center [347, 94] width 376 height 91
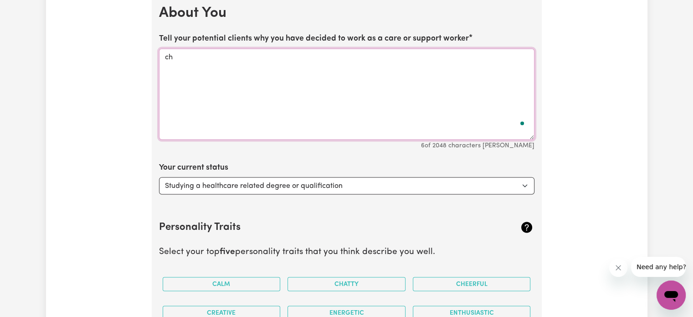
type textarea "c"
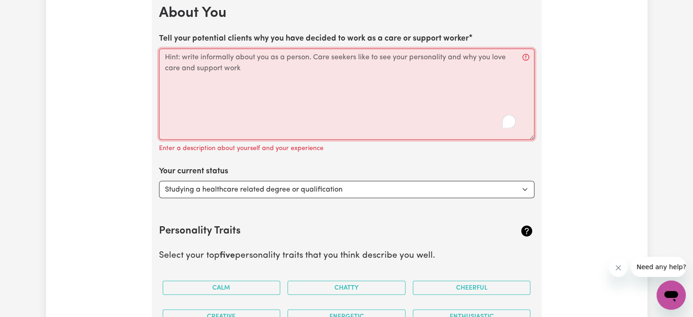
drag, startPoint x: 447, startPoint y: 72, endPoint x: 253, endPoint y: 65, distance: 193.4
click at [253, 65] on textarea "Tell your potential clients why you have decided to work as a care or support w…" at bounding box center [347, 94] width 376 height 91
drag, startPoint x: 253, startPoint y: 65, endPoint x: 276, endPoint y: 24, distance: 46.7
click at [524, 51] on textarea "Tell your potential clients why you have decided to work as a care or support w…" at bounding box center [347, 94] width 376 height 91
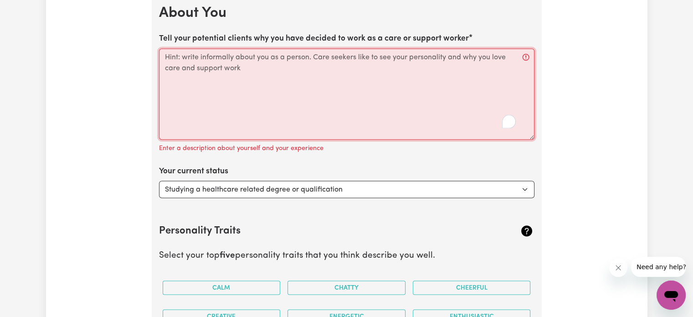
click at [462, 77] on textarea "Tell your potential clients why you have decided to work as a care or support w…" at bounding box center [347, 94] width 376 height 91
drag, startPoint x: 410, startPoint y: 58, endPoint x: 218, endPoint y: 40, distance: 192.3
click at [218, 40] on div "Tell your potential clients why you have decided to work as a care or support w…" at bounding box center [347, 93] width 376 height 121
click at [213, 78] on textarea "Tell your potential clients why you have decided to work as a care or support w…" at bounding box center [347, 94] width 376 height 91
click at [304, 75] on textarea "Tell your potential clients why you have decided to work as a care or support w…" at bounding box center [347, 94] width 376 height 91
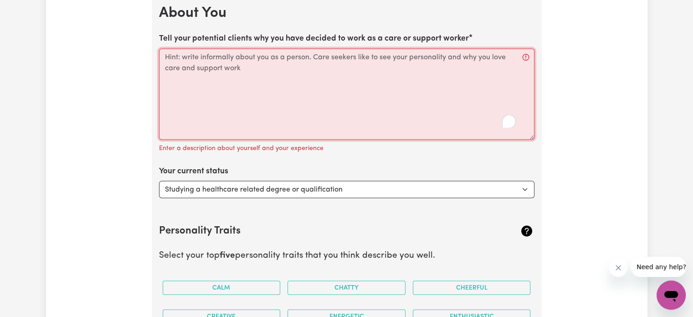
paste textarea "I’m 26, working in aged care, and I really enjoy what I do—it’s more than just …"
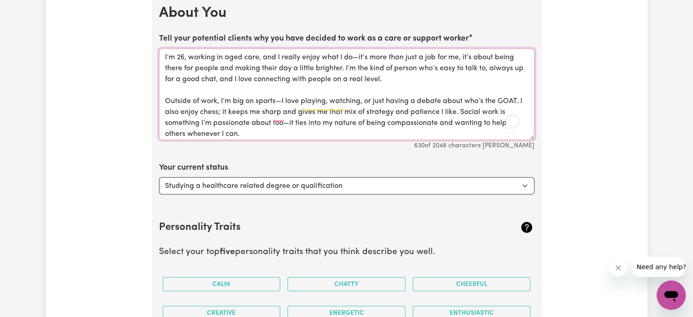
click at [214, 86] on textarea "I’m 26, working in aged care, and I really enjoy what I do—it’s more than just …" at bounding box center [347, 94] width 376 height 91
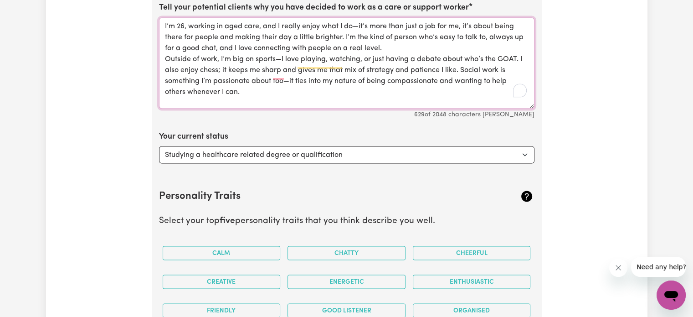
scroll to position [1819, 0]
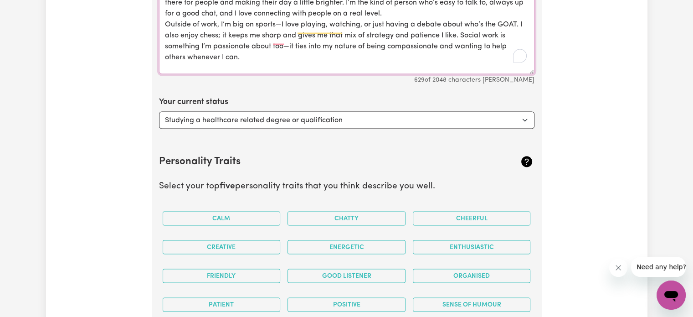
type textarea "I’m 26, working in aged care, and I really enjoy what I do—it’s more than just …"
click at [245, 114] on select "Select... Studying a healthcare related degree or qualification Studying a non-…" at bounding box center [347, 120] width 376 height 17
click at [159, 112] on select "Select... Studying a healthcare related degree or qualification Studying a non-…" at bounding box center [347, 120] width 376 height 17
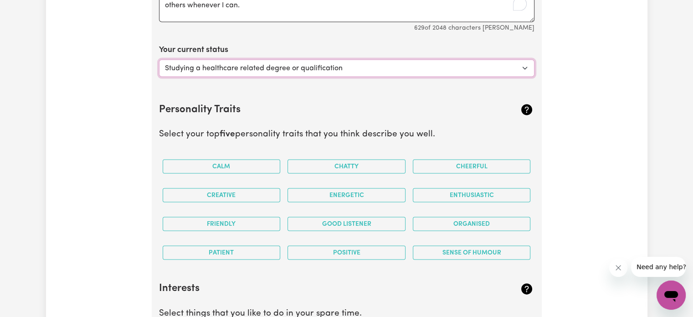
scroll to position [1871, 0]
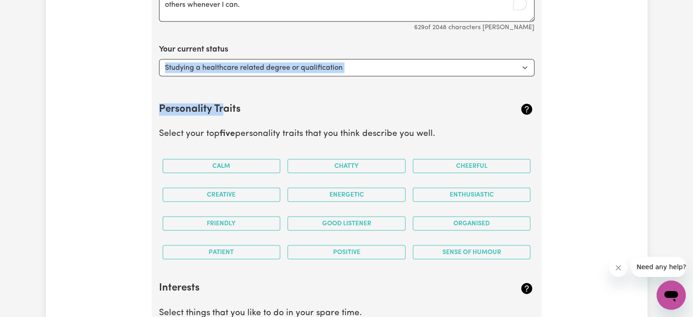
drag, startPoint x: 225, startPoint y: 82, endPoint x: 201, endPoint y: 64, distance: 30.6
click at [201, 64] on section "About You Tell your potential clients why you have decided to work as a care or…" at bounding box center [347, 307] width 390 height 871
click at [201, 64] on select "Select... Studying a healthcare related degree or qualification Studying a non-…" at bounding box center [347, 67] width 376 height 17
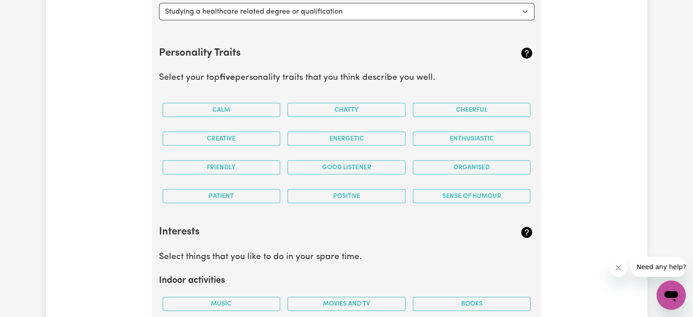
scroll to position [1927, 0]
click at [390, 160] on button "Good Listener" at bounding box center [347, 167] width 118 height 14
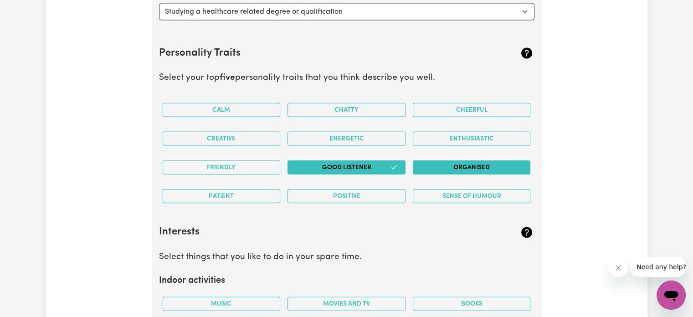
click at [441, 161] on button "Organised" at bounding box center [472, 167] width 118 height 14
click at [447, 160] on button "Organised" at bounding box center [472, 167] width 118 height 14
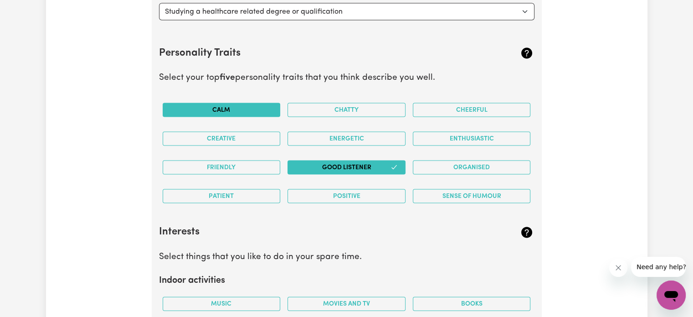
click at [243, 103] on button "Calm" at bounding box center [222, 110] width 118 height 14
click at [366, 191] on button "Positive" at bounding box center [347, 196] width 118 height 14
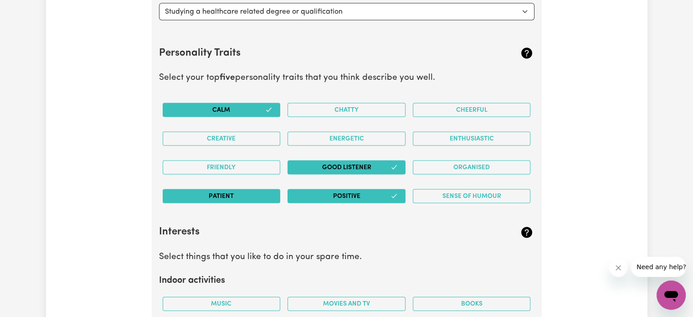
click at [221, 191] on button "Patient" at bounding box center [222, 196] width 118 height 14
click at [424, 165] on button "Organised" at bounding box center [472, 167] width 118 height 14
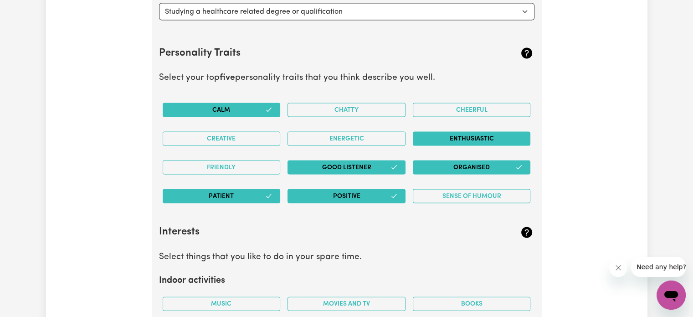
click at [454, 132] on button "Enthusiastic" at bounding box center [472, 139] width 118 height 14
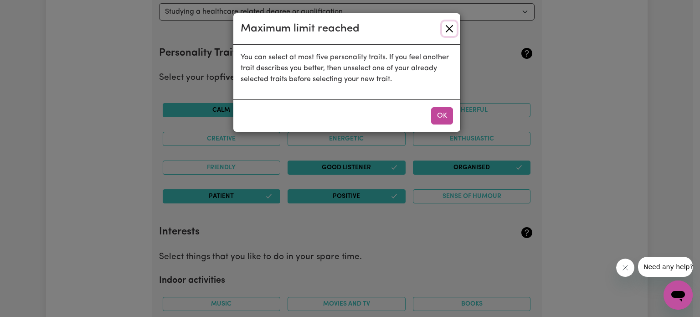
click at [450, 35] on button "Close" at bounding box center [449, 28] width 15 height 15
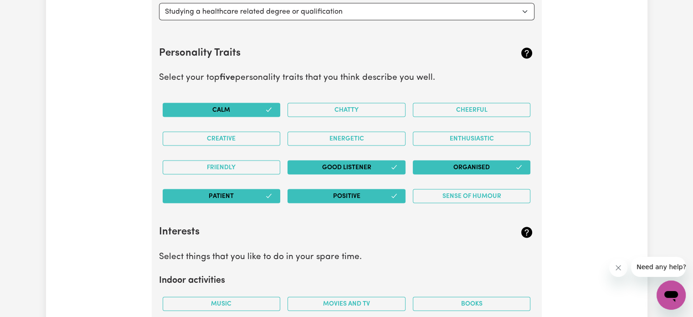
click at [418, 160] on button "Organised" at bounding box center [472, 167] width 118 height 14
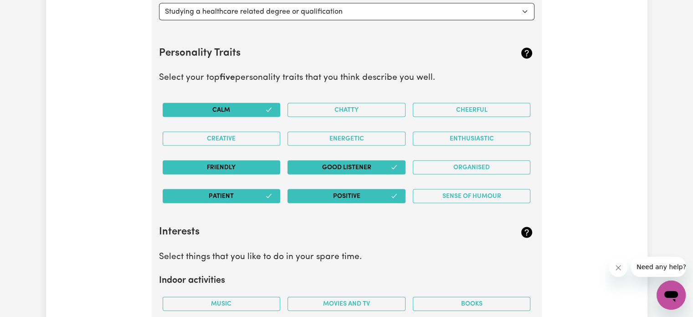
click at [247, 160] on button "Friendly" at bounding box center [222, 167] width 118 height 14
click at [368, 160] on button "Good Listener" at bounding box center [347, 167] width 118 height 14
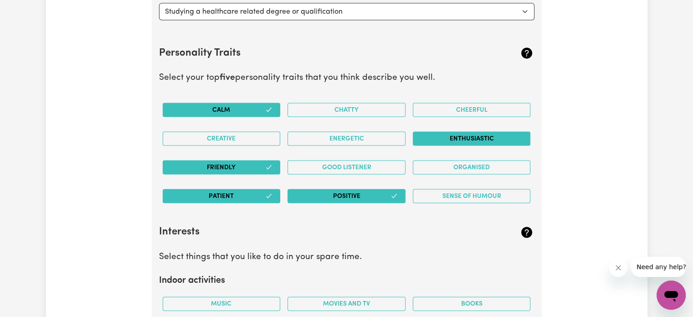
click at [439, 132] on button "Enthusiastic" at bounding box center [472, 139] width 118 height 14
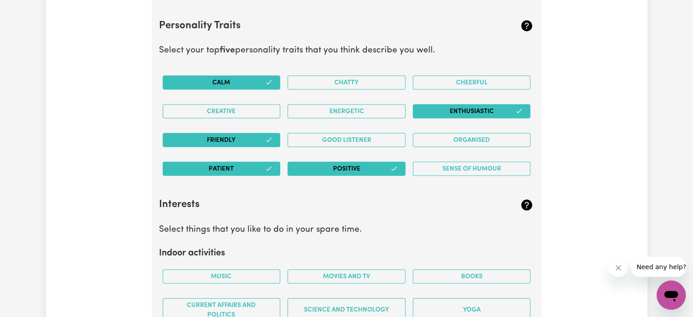
scroll to position [1953, 0]
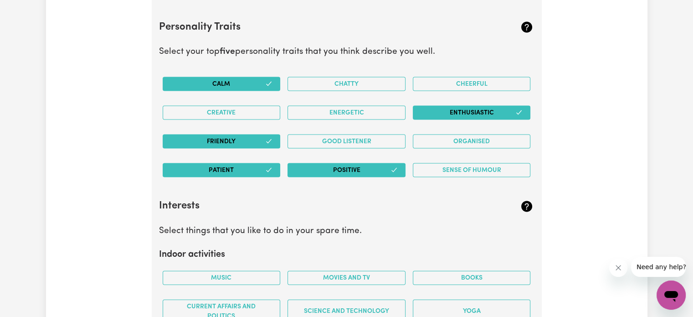
click at [261, 77] on button "Calm" at bounding box center [222, 84] width 118 height 14
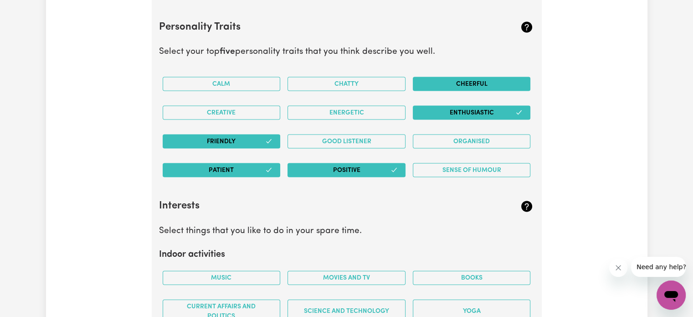
click at [472, 77] on button "Cheerful" at bounding box center [472, 84] width 118 height 14
click at [316, 166] on button "Positive" at bounding box center [347, 170] width 118 height 14
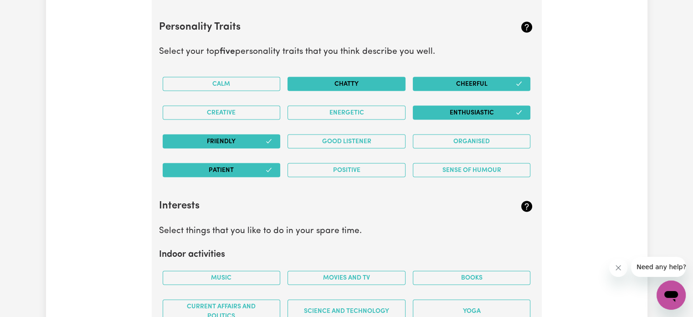
click at [375, 78] on button "Chatty" at bounding box center [347, 84] width 118 height 14
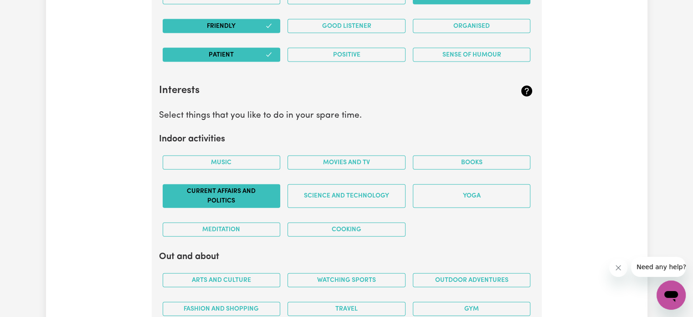
scroll to position [2084, 0]
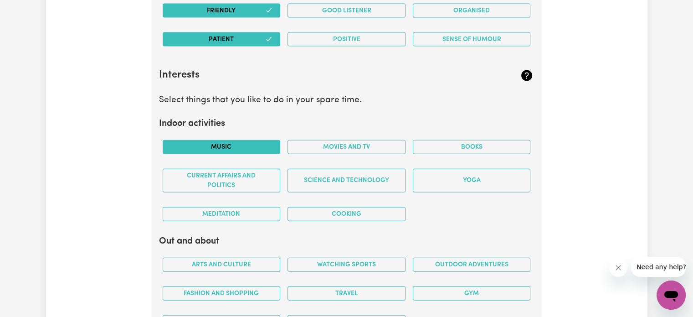
click at [260, 140] on button "Music" at bounding box center [222, 147] width 118 height 14
click at [296, 140] on button "Movies and TV" at bounding box center [347, 147] width 118 height 14
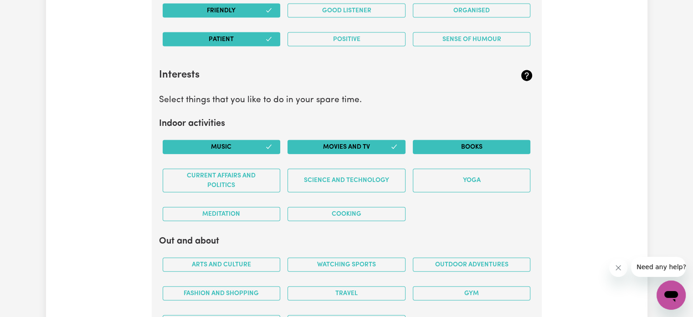
click at [465, 140] on button "Books" at bounding box center [472, 147] width 118 height 14
click at [219, 207] on button "Meditation" at bounding box center [222, 214] width 118 height 14
click at [450, 185] on div "Yoga" at bounding box center [471, 180] width 125 height 38
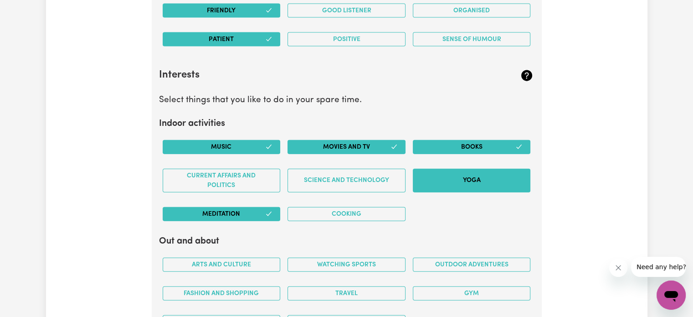
click at [445, 175] on button "Yoga" at bounding box center [472, 181] width 118 height 24
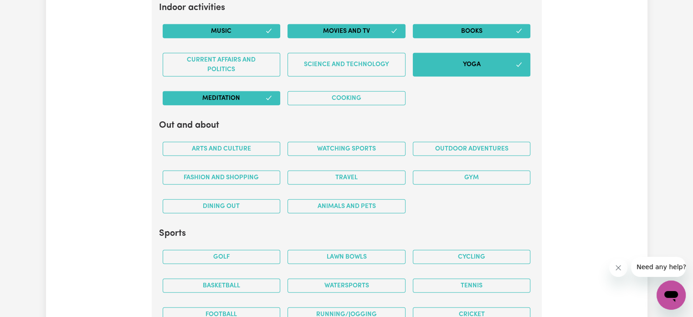
scroll to position [2225, 0]
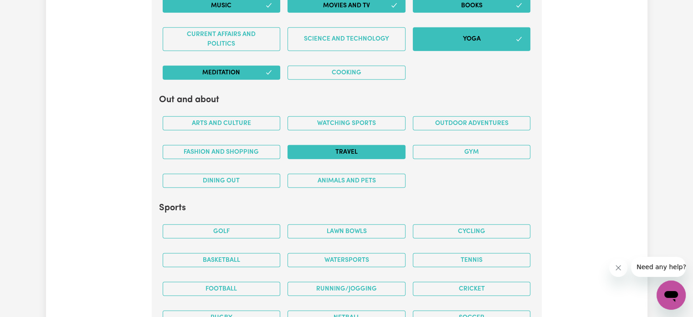
click at [328, 145] on button "Travel" at bounding box center [347, 152] width 118 height 14
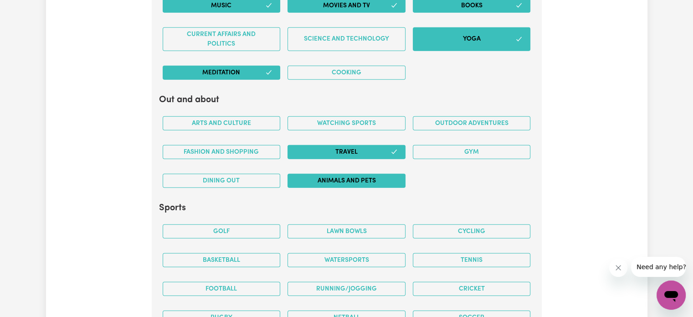
click at [329, 174] on button "Animals and pets" at bounding box center [347, 181] width 118 height 14
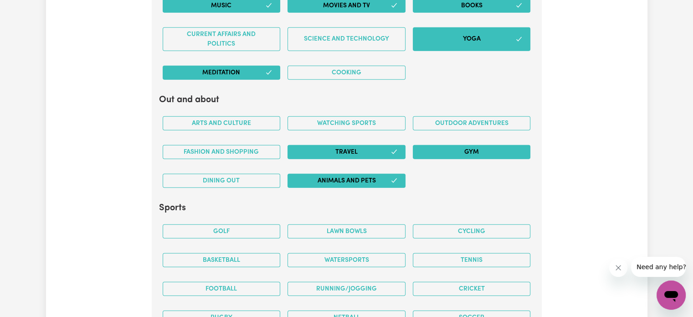
click at [428, 147] on button "Gym" at bounding box center [472, 152] width 118 height 14
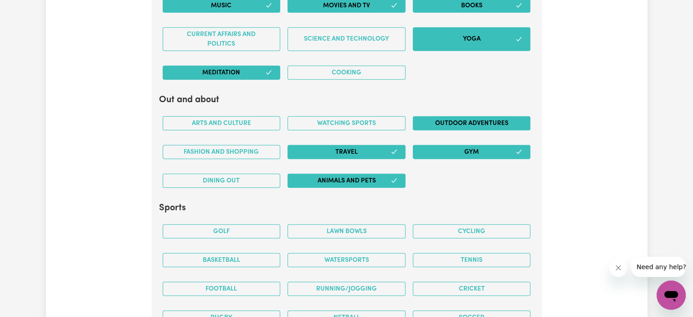
click at [424, 116] on button "Outdoor adventures" at bounding box center [472, 123] width 118 height 14
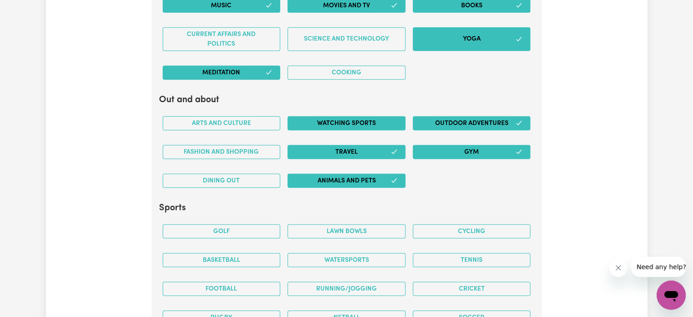
click at [372, 116] on button "Watching sports" at bounding box center [347, 123] width 118 height 14
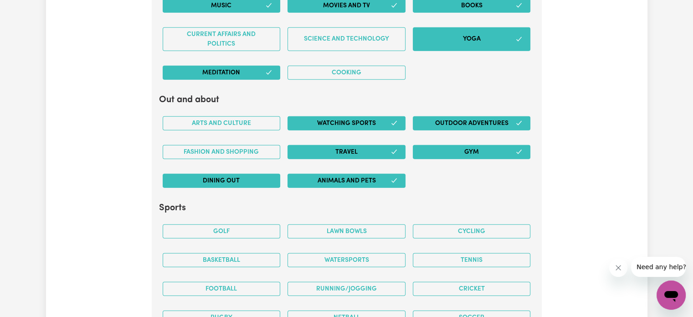
click at [246, 174] on button "Dining out" at bounding box center [222, 181] width 118 height 14
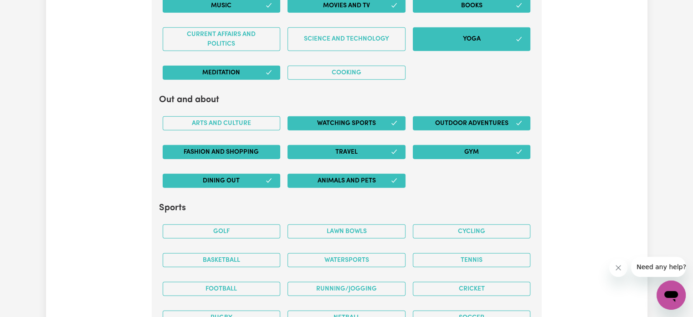
click at [219, 145] on button "Fashion and shopping" at bounding box center [222, 152] width 118 height 14
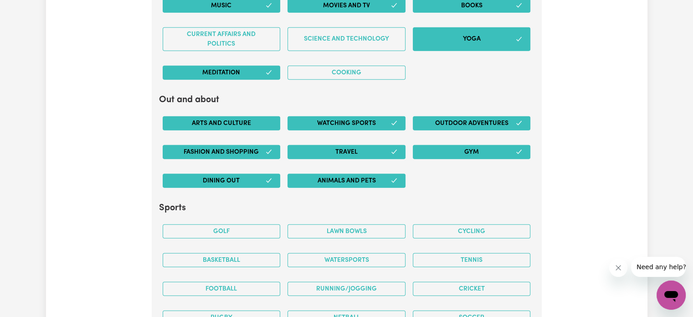
click at [208, 116] on button "Arts and Culture" at bounding box center [222, 123] width 118 height 14
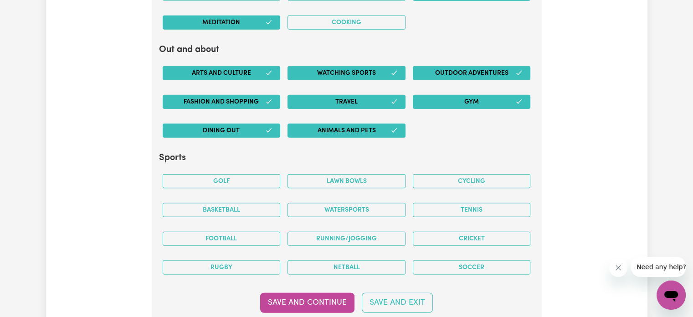
scroll to position [2276, 0]
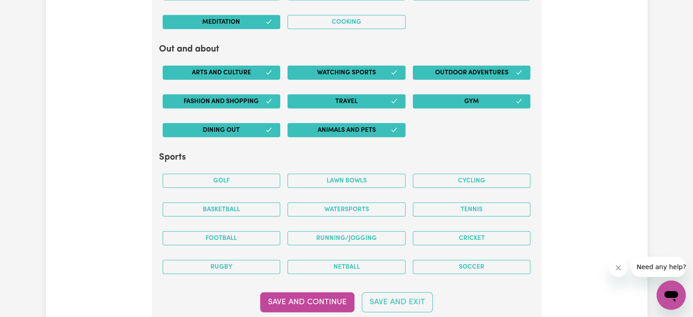
click at [226, 70] on button "Arts and Culture" at bounding box center [222, 73] width 118 height 14
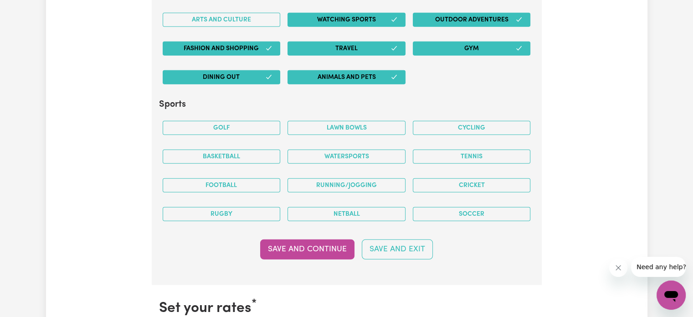
scroll to position [2348, 0]
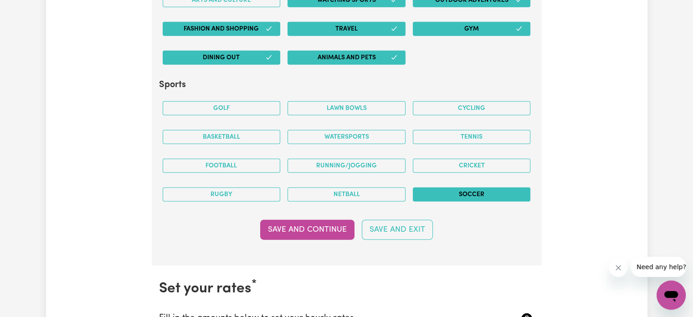
click at [424, 187] on button "Soccer" at bounding box center [472, 194] width 118 height 14
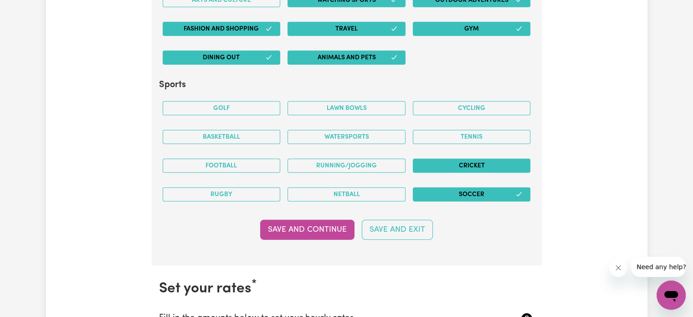
click at [442, 159] on button "Cricket" at bounding box center [472, 166] width 118 height 14
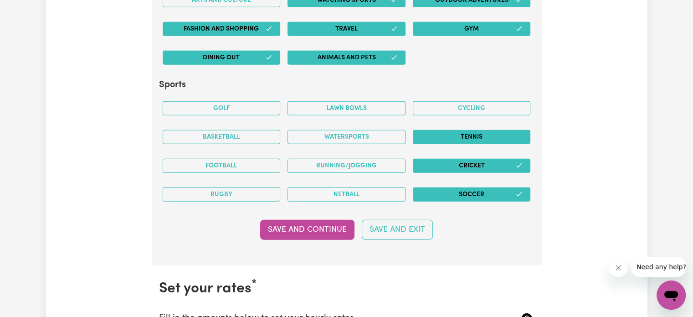
click at [421, 130] on button "Tennis" at bounding box center [472, 137] width 118 height 14
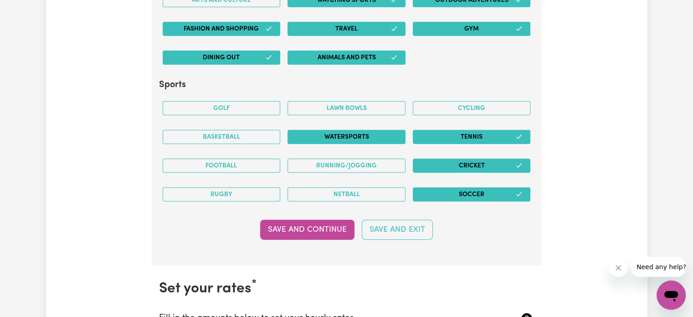
click at [306, 130] on button "Watersports" at bounding box center [347, 137] width 118 height 14
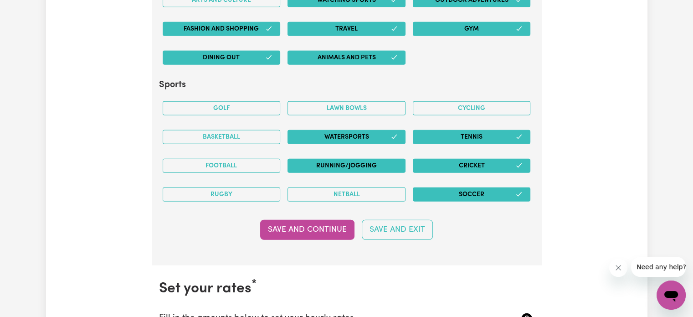
click at [341, 160] on button "Running/Jogging" at bounding box center [347, 166] width 118 height 14
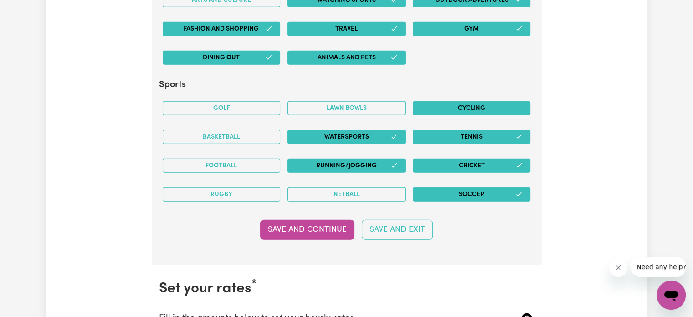
click at [444, 101] on button "Cycling" at bounding box center [472, 108] width 118 height 14
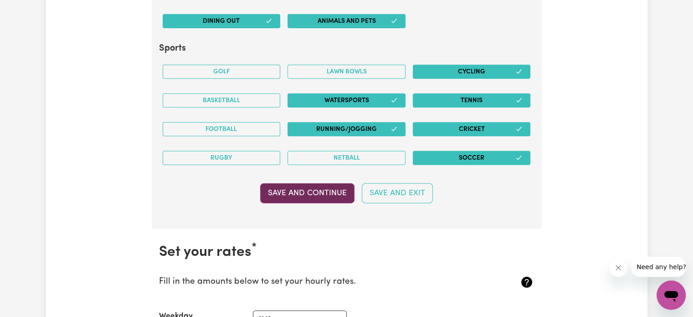
click at [328, 183] on button "Save and Continue" at bounding box center [307, 193] width 94 height 20
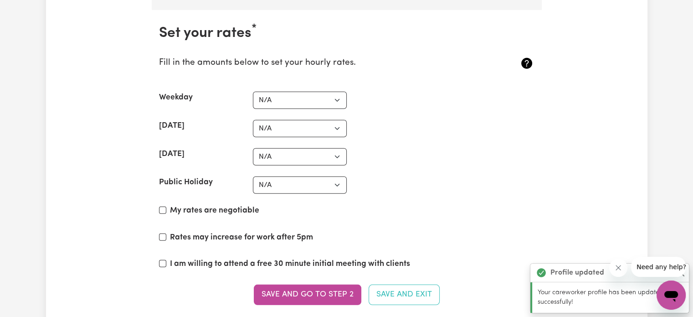
scroll to position [2604, 0]
click at [300, 97] on select "N/A $37 $38 $39 $40 $41 $42 $43 $44 $45 $46 $47 $48 $49 $50 $51 $52 $53 $54 $55…" at bounding box center [300, 99] width 94 height 17
click at [295, 91] on select "N/A $37 $38 $39 $40 $41 $42 $43 $44 $45 $46 $47 $48 $49 $50 $51 $52 $53 $54 $55…" at bounding box center [300, 99] width 94 height 17
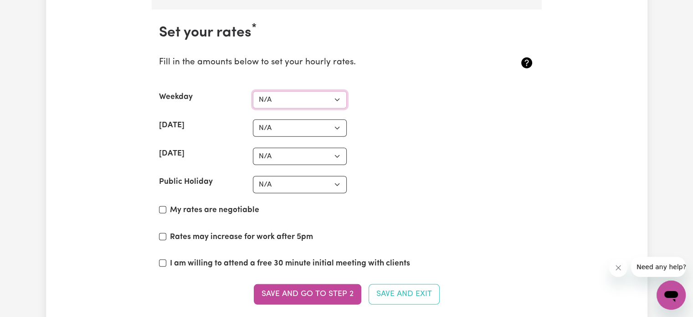
click at [295, 91] on select "N/A $37 $38 $39 $40 $41 $42 $43 $44 $45 $46 $47 $48 $49 $50 $51 $52 $53 $54 $55…" at bounding box center [300, 99] width 94 height 17
click at [187, 176] on label "Public Holiday" at bounding box center [186, 182] width 54 height 12
click at [253, 176] on select "N/A $37 $38 $39 $40 $41 $42 $43 $44 $45 $46 $47 $48 $49 $50 $51 $52 $53 $54 $55…" at bounding box center [300, 184] width 94 height 17
click at [285, 99] on section "Set your rates * Fill in the amounts below to set your hourly rates. Weekday N/…" at bounding box center [347, 170] width 390 height 320
click at [284, 91] on select "N/A $37 $38 $39 $40 $41 $42 $43 $44 $45 $46 $47 $48 $49 $50 $51 $52 $53 $54 $55…" at bounding box center [300, 99] width 94 height 17
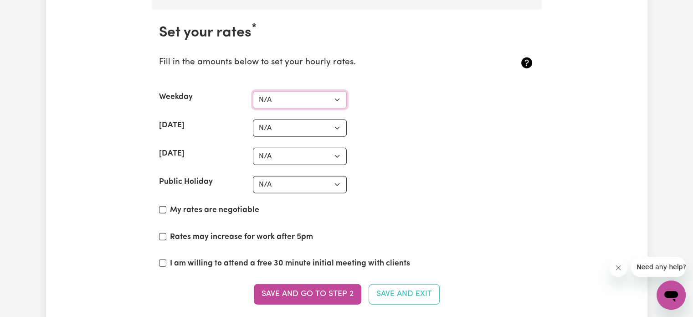
select select "45"
click at [253, 91] on select "N/A $37 $38 $39 $40 $41 $42 $43 $44 $45 $46 $47 $48 $49 $50 $51 $52 $53 $54 $55…" at bounding box center [300, 99] width 94 height 17
click at [275, 123] on select "N/A $37 $38 $39 $40 $41 $42 $43 $44 $45 $46 $47 $48 $49 $50 $51 $52 $53 $54 $55…" at bounding box center [300, 127] width 94 height 17
click at [161, 136] on section "Set your rates * Fill in the amounts below to set your hourly rates. Weekday N/…" at bounding box center [347, 170] width 390 height 320
click at [315, 120] on select "N/A $37 $38 $39 $40 $41 $42 $43 $44 $45 $46 $47 $48 $49 $50 $51 $52 $53 $54 $55…" at bounding box center [300, 127] width 94 height 17
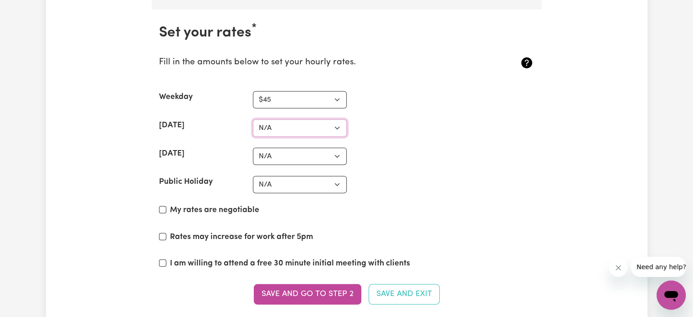
select select "60"
click at [253, 119] on select "N/A $37 $38 $39 $40 $41 $42 $43 $44 $45 $46 $47 $48 $49 $50 $51 $52 $53 $54 $55…" at bounding box center [300, 127] width 94 height 17
click at [299, 148] on select "N/A $37 $38 $39 $40 $41 $42 $43 $44 $45 $46 $47 $48 $49 $50 $51 $52 $53 $54 $55…" at bounding box center [300, 156] width 94 height 17
select select "70"
click at [253, 148] on select "N/A $37 $38 $39 $40 $41 $42 $43 $44 $45 $46 $47 $48 $49 $50 $51 $52 $53 $54 $55…" at bounding box center [300, 156] width 94 height 17
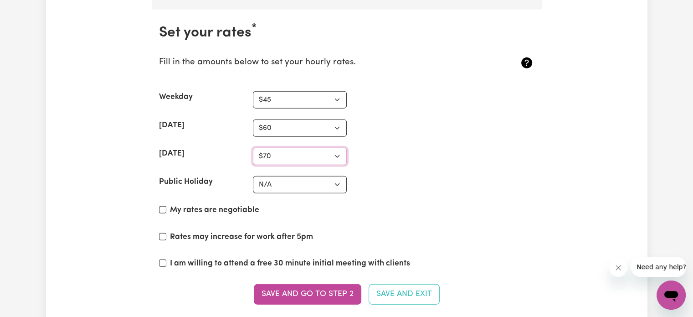
scroll to position [2631, 0]
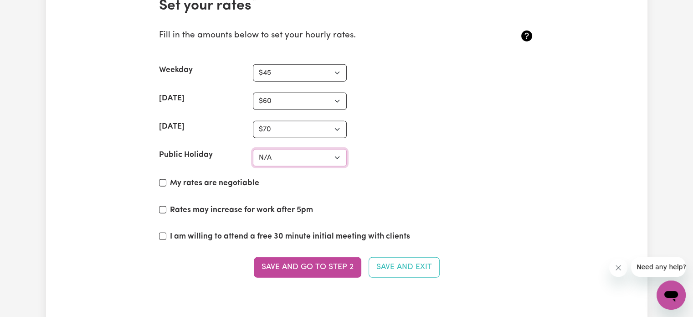
click at [303, 149] on select "N/A $37 $38 $39 $40 $41 $42 $43 $44 $45 $46 $47 $48 $49 $50 $51 $52 $53 $54 $55…" at bounding box center [300, 157] width 94 height 17
select select "80"
click at [253, 149] on select "N/A $37 $38 $39 $40 $41 $42 $43 $44 $45 $46 $47 $48 $49 $50 $51 $52 $53 $54 $55…" at bounding box center [300, 157] width 94 height 17
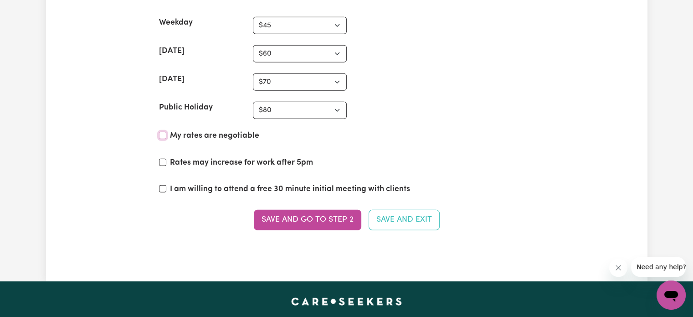
click at [166, 132] on input "My rates are negotiable" at bounding box center [162, 135] width 7 height 7
checkbox input "true"
click at [163, 185] on input "I am willing to attend a free 30 minute initial meeting with clients" at bounding box center [162, 188] width 7 height 7
checkbox input "true"
click at [163, 159] on input "Rates may increase for work after 5pm" at bounding box center [162, 162] width 7 height 7
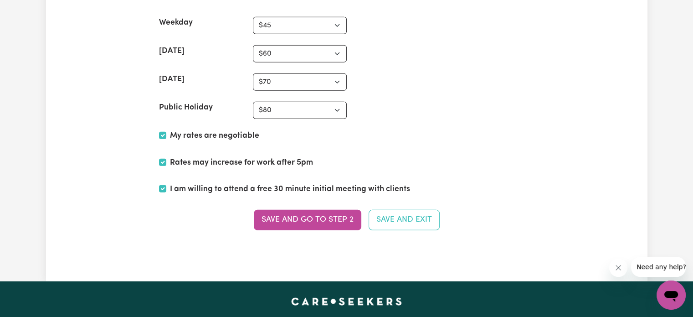
click at [242, 157] on label "Rates may increase for work after 5pm" at bounding box center [241, 163] width 143 height 12
click at [166, 159] on input "Rates may increase for work after 5pm" at bounding box center [162, 162] width 7 height 7
checkbox input "false"
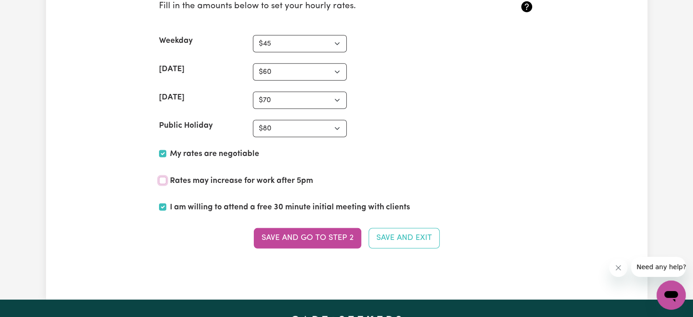
scroll to position [2634, 0]
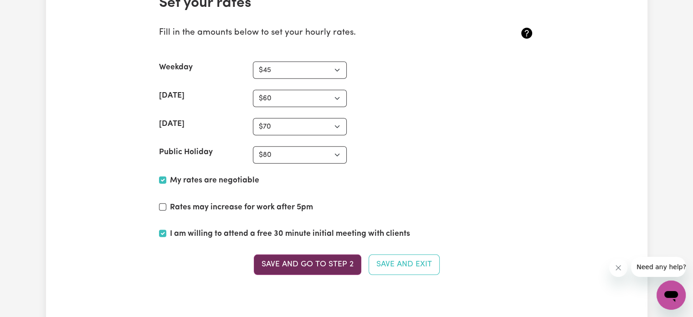
click at [303, 254] on button "Save and go to Step 2" at bounding box center [308, 264] width 108 height 20
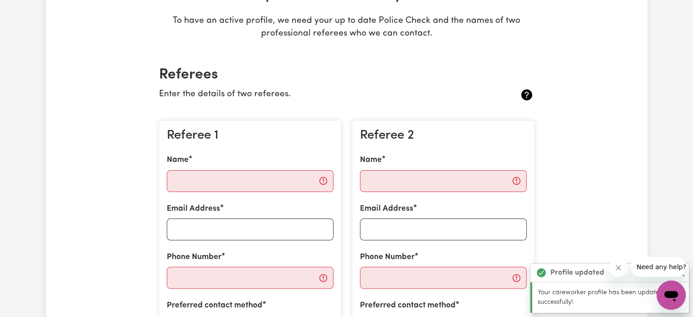
scroll to position [160, 0]
click at [268, 182] on input "Name" at bounding box center [250, 181] width 167 height 22
click at [290, 148] on div "Referee 1 Name Email Address Phone Number Preferred contact method Phone Email" at bounding box center [250, 235] width 182 height 230
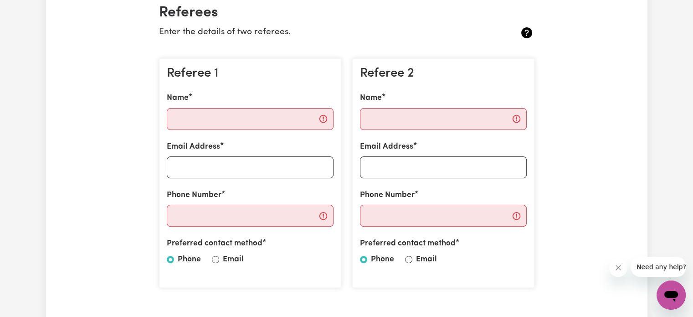
scroll to position [220, 0]
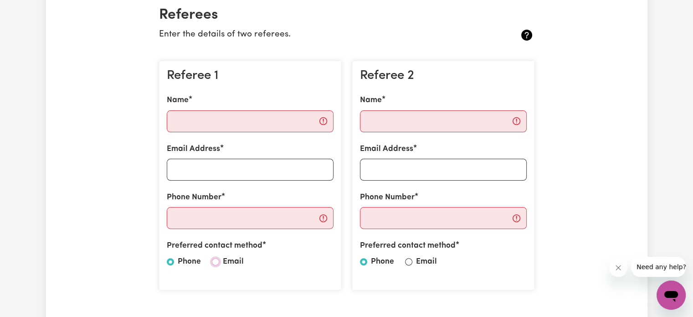
click at [212, 260] on input "Email" at bounding box center [215, 261] width 7 height 7
radio input "true"
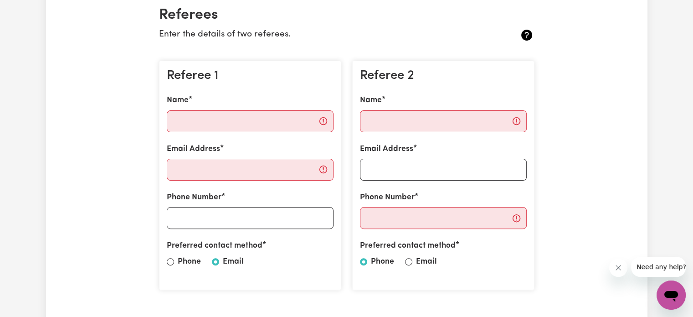
click at [403, 262] on div "Preferred contact method Phone Email" at bounding box center [443, 255] width 167 height 31
click at [408, 263] on input "Email" at bounding box center [408, 261] width 7 height 7
radio input "true"
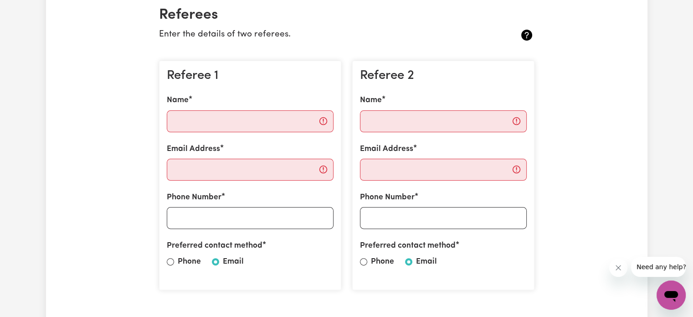
click at [250, 143] on div "Email Address" at bounding box center [250, 161] width 167 height 37
click at [235, 122] on input "Name" at bounding box center [250, 121] width 167 height 22
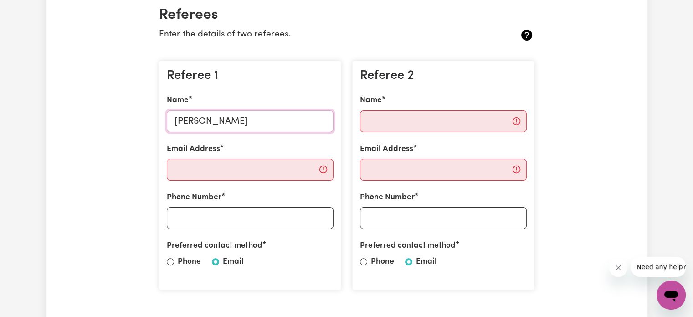
type input "[PERSON_NAME]"
paste input "[EMAIL_ADDRESS][DOMAIN_NAME]"
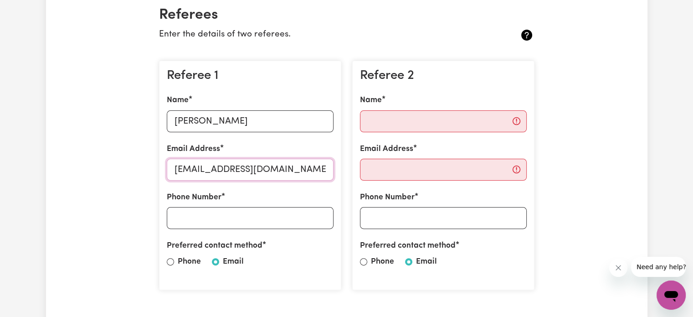
type input "[EMAIL_ADDRESS][DOMAIN_NAME]"
type input "0412237995"
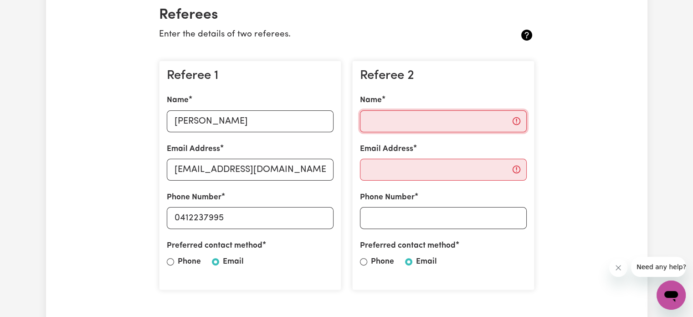
click at [397, 113] on input "Name" at bounding box center [443, 121] width 167 height 22
click at [381, 218] on input "Phone Number" at bounding box center [443, 218] width 167 height 22
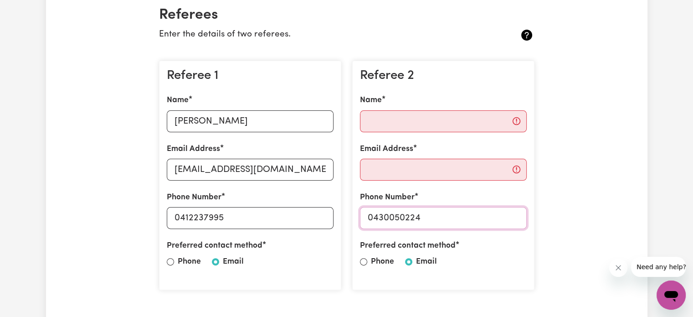
type input "0430050224"
click at [414, 127] on input "Name" at bounding box center [443, 121] width 167 height 22
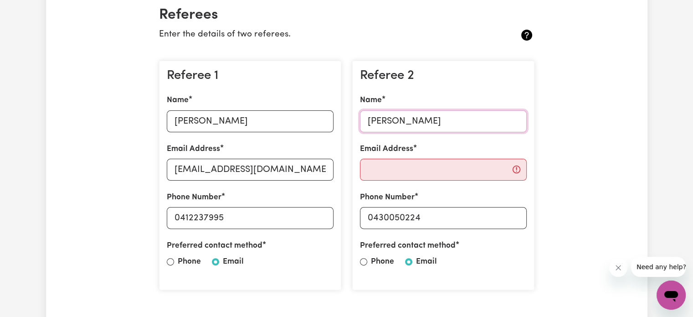
type input "[PERSON_NAME]"
click at [396, 164] on input "Email Address" at bounding box center [443, 170] width 167 height 22
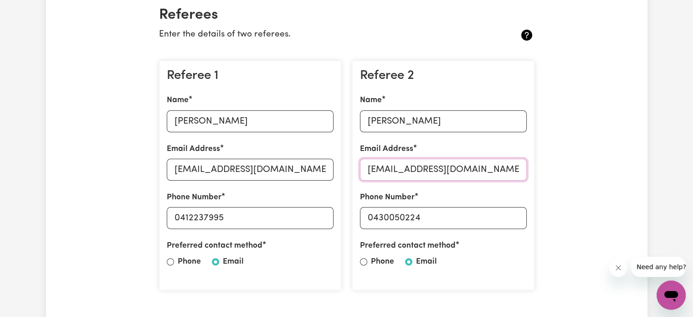
type input "[EMAIL_ADDRESS][DOMAIN_NAME]"
click at [449, 120] on input "[PERSON_NAME]" at bounding box center [443, 121] width 167 height 22
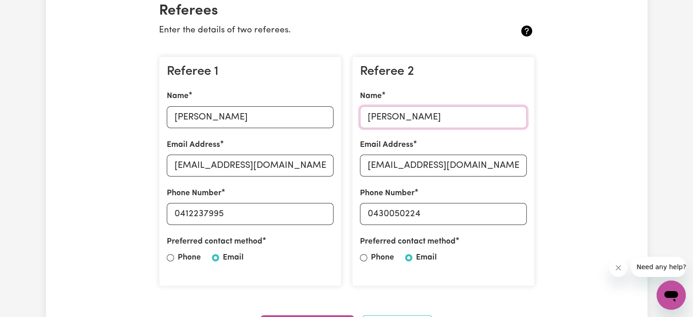
scroll to position [226, 0]
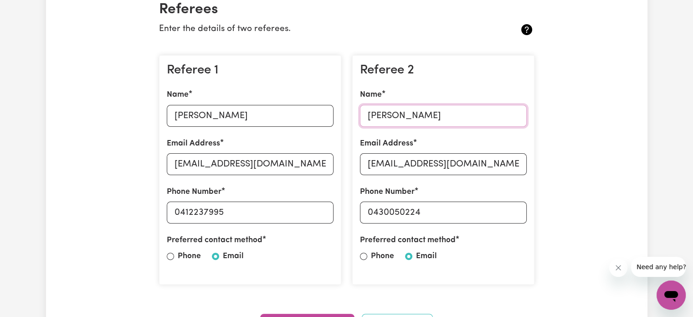
click at [449, 120] on input "[PERSON_NAME]" at bounding box center [443, 116] width 167 height 22
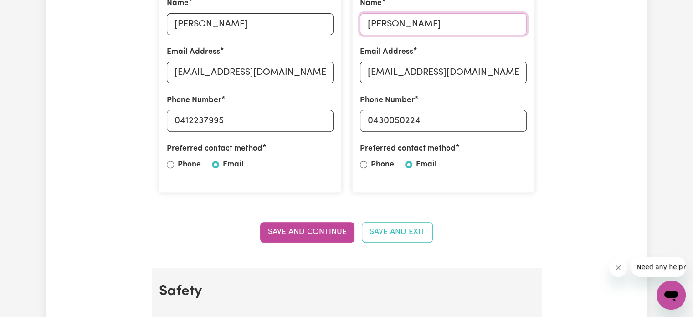
scroll to position [318, 0]
click at [408, 21] on input "[PERSON_NAME]" at bounding box center [443, 23] width 167 height 22
click at [352, 102] on div "Referee 2 Name [PERSON_NAME] Email Address [EMAIL_ADDRESS][DOMAIN_NAME] Phone N…" at bounding box center [443, 78] width 182 height 230
click at [425, 18] on input "[PERSON_NAME]" at bounding box center [443, 23] width 167 height 22
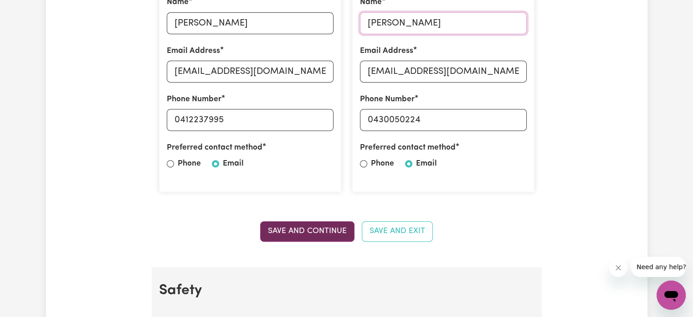
type input "[PERSON_NAME]"
click at [319, 225] on button "Save and Continue" at bounding box center [307, 231] width 94 height 20
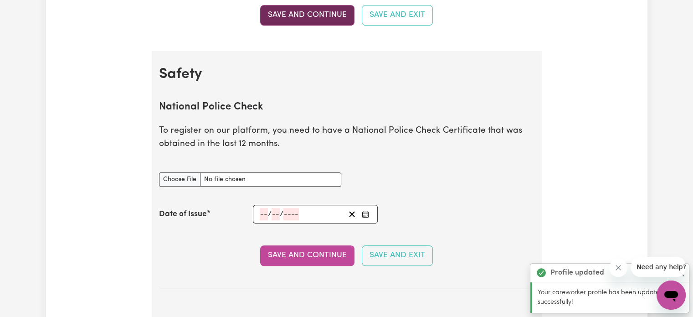
scroll to position [584, 0]
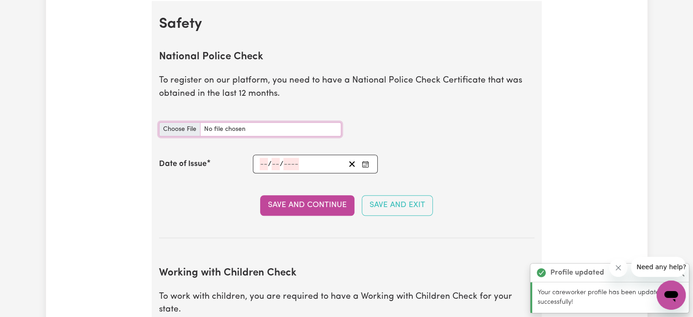
click at [182, 128] on input "National Police Check document" at bounding box center [250, 129] width 182 height 14
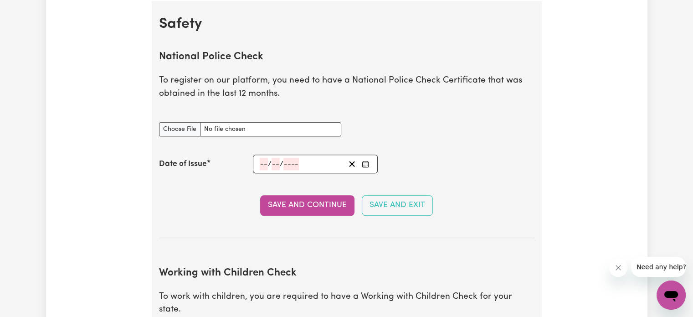
click at [224, 121] on div "National Police Check document" at bounding box center [250, 123] width 182 height 25
click at [198, 131] on input "National Police Check document" at bounding box center [250, 129] width 182 height 14
type input "C:\fakepath\Police Check Aged Care.pdf"
click at [230, 131] on input "National Police Check document" at bounding box center [250, 129] width 182 height 14
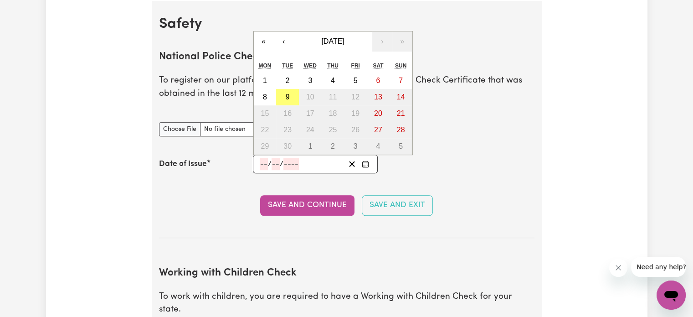
click at [298, 167] on input "number" at bounding box center [291, 164] width 15 height 12
click at [344, 40] on span "[DATE]" at bounding box center [332, 41] width 23 height 8
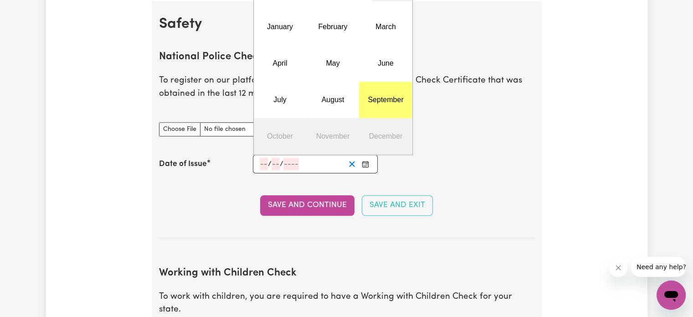
click at [352, 160] on icon "Clear date" at bounding box center [352, 164] width 9 height 9
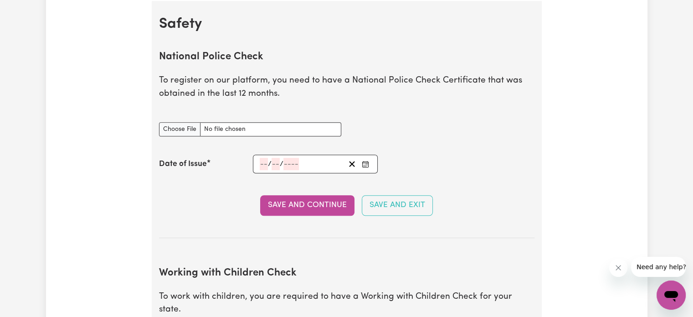
click at [366, 164] on icon "Enter the Date of Issue of your National Police Check" at bounding box center [365, 163] width 7 height 7
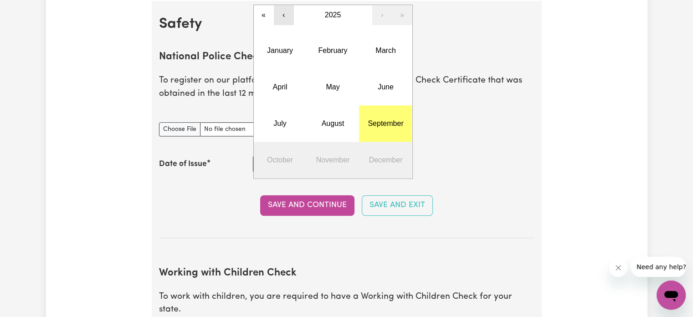
click at [284, 16] on button "‹" at bounding box center [284, 15] width 20 height 20
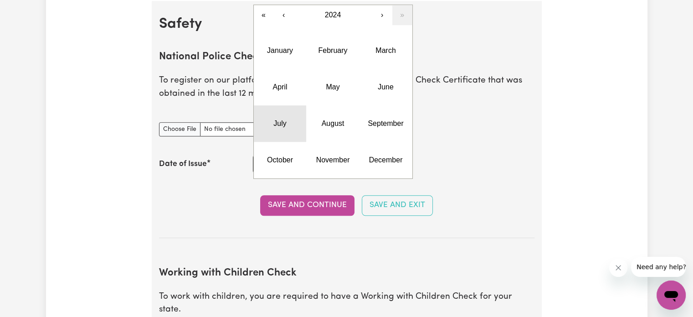
click at [297, 111] on button "July" at bounding box center [280, 123] width 53 height 36
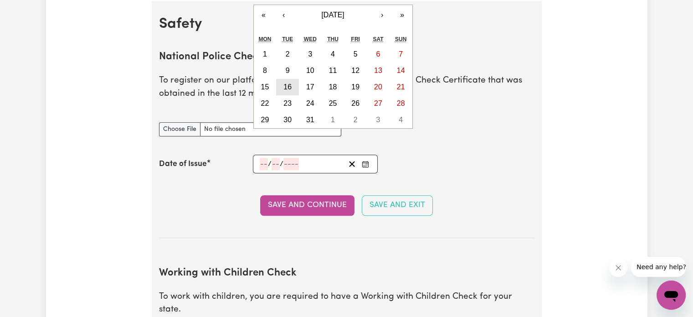
click at [287, 89] on abbr "16" at bounding box center [288, 87] width 8 height 8
type input "[DATE]"
type input "16"
type input "7"
type input "2024"
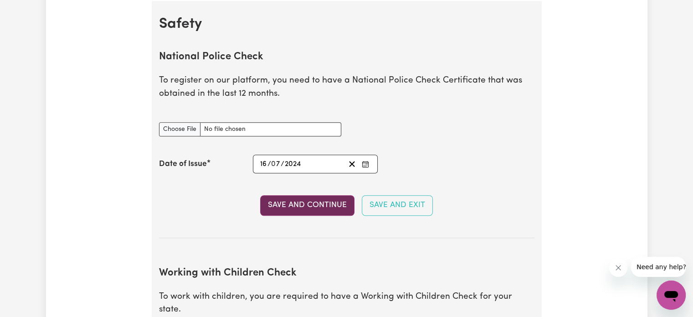
click at [321, 206] on button "Save and Continue" at bounding box center [307, 205] width 94 height 20
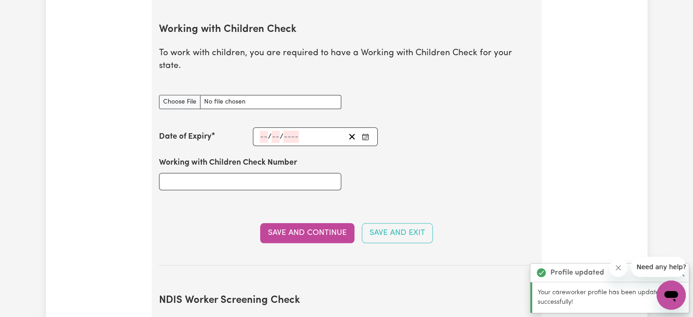
scroll to position [836, 0]
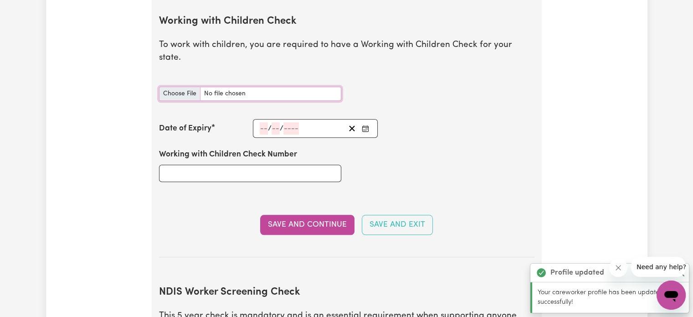
click at [190, 87] on input "Working with Children Check document" at bounding box center [250, 94] width 182 height 14
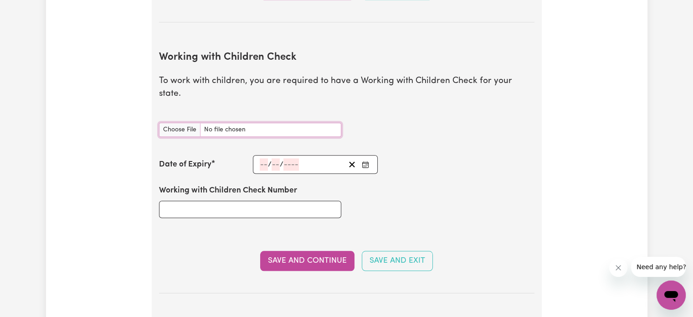
scroll to position [800, 0]
click at [363, 161] on icon "Enter the Date of Expiry of your Working with Children Check" at bounding box center [365, 164] width 7 height 7
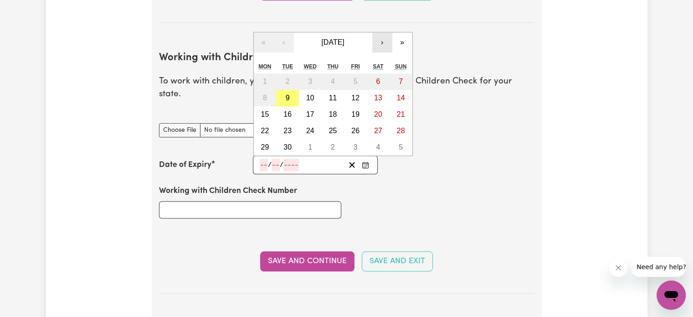
click at [385, 32] on button "›" at bounding box center [382, 42] width 20 height 20
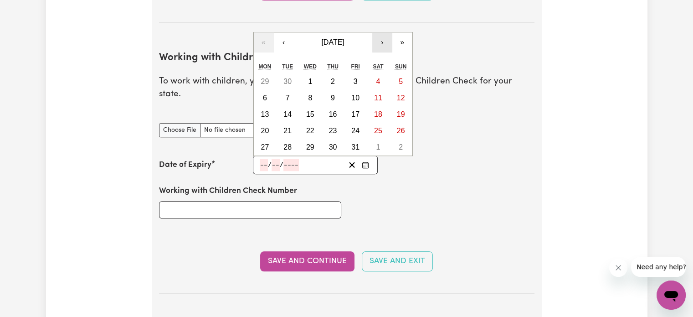
click at [385, 32] on button "›" at bounding box center [382, 42] width 20 height 20
click at [396, 34] on button "»" at bounding box center [402, 42] width 20 height 20
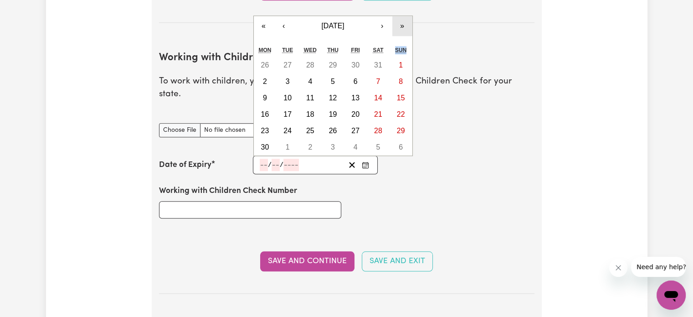
click at [396, 47] on abbr "Sun" at bounding box center [400, 50] width 11 height 6
click at [400, 16] on button "»" at bounding box center [402, 26] width 20 height 20
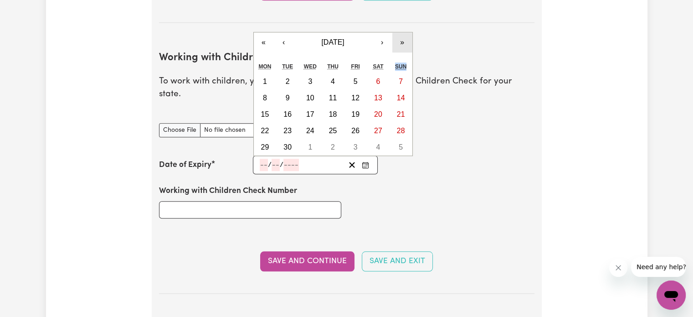
click at [401, 32] on button "»" at bounding box center [402, 42] width 20 height 20
click at [321, 38] on span "[DATE]" at bounding box center [332, 42] width 23 height 8
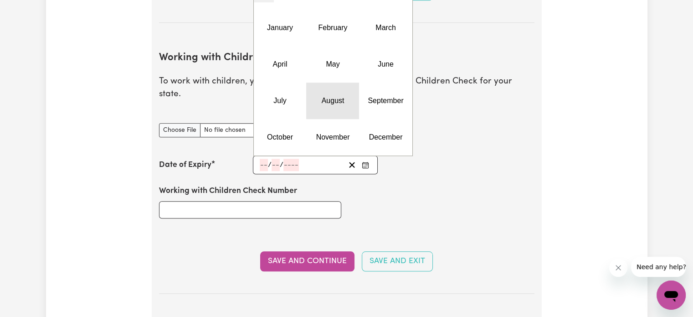
click at [330, 83] on button "August" at bounding box center [332, 101] width 53 height 36
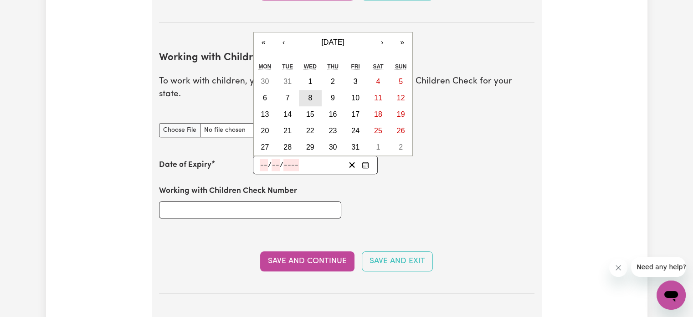
click at [306, 90] on button "8" at bounding box center [310, 98] width 23 height 16
type input "[DATE]"
type input "8"
type input "2029"
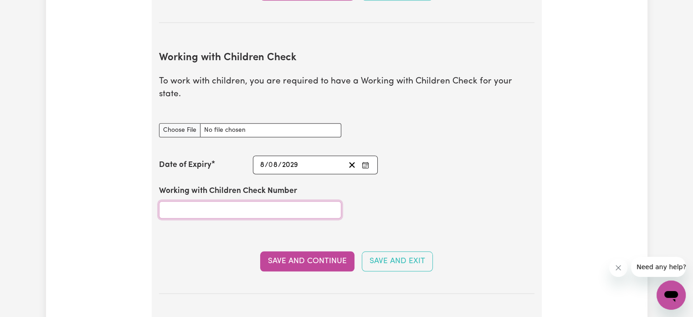
click at [232, 201] on input "Working with Children Check Number" at bounding box center [250, 209] width 182 height 17
paste input "WWC2939027E"
type input "WWC2939027E"
click at [258, 112] on div "Working with Children Check document" at bounding box center [250, 124] width 182 height 25
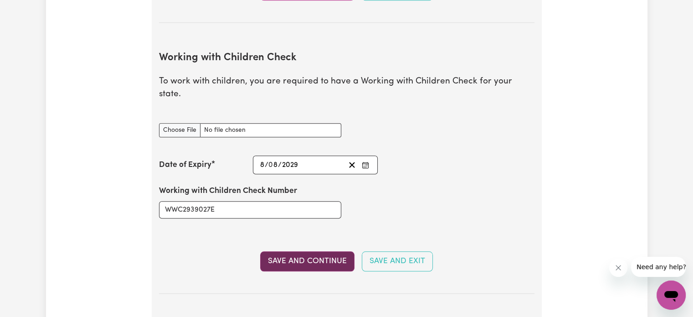
click at [306, 251] on button "Save and Continue" at bounding box center [307, 261] width 94 height 20
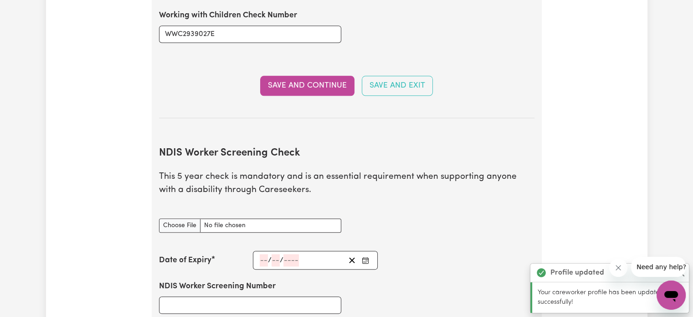
scroll to position [1028, 0]
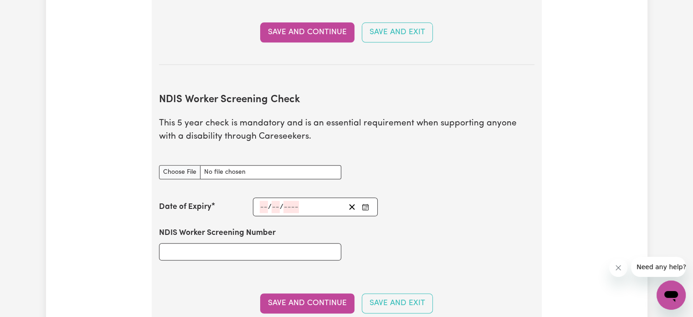
click at [392, 118] on p "This 5 year check is mandatory and is an essential requirement when supporting …" at bounding box center [347, 130] width 376 height 26
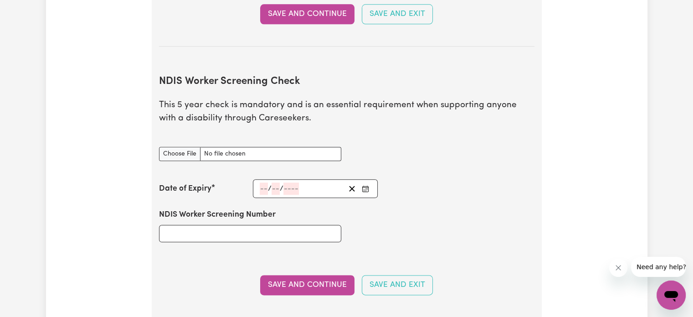
scroll to position [1054, 0]
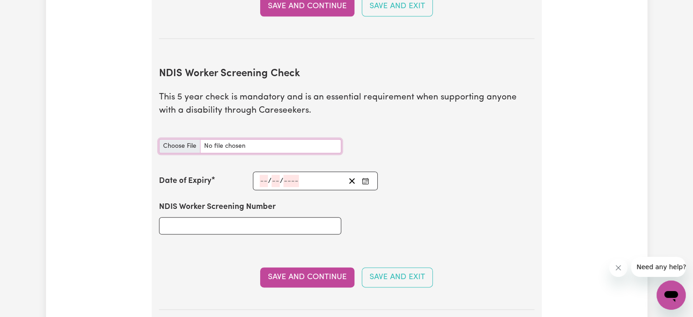
click at [182, 139] on input "NDIS Worker Screening Check document" at bounding box center [250, 146] width 182 height 14
click at [242, 217] on input "NDIS Worker Screening Number" at bounding box center [250, 225] width 182 height 17
paste input "47544312"
type input "47544312"
click at [368, 178] on rect "Enter the Date of Expiry of your NDIS Worker Screening Check" at bounding box center [366, 180] width 6 height 5
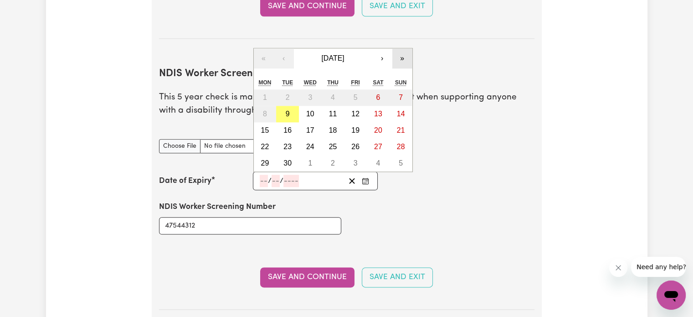
click at [402, 48] on button "»" at bounding box center [402, 58] width 20 height 20
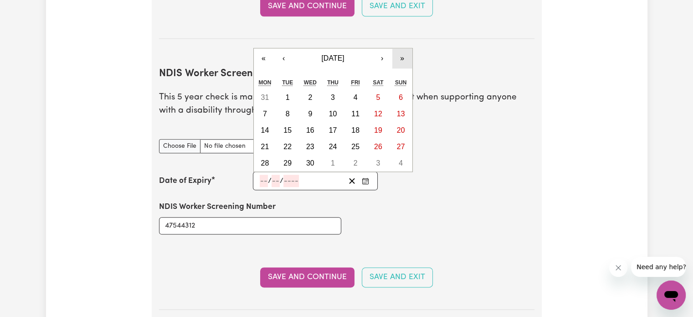
click at [402, 48] on button "»" at bounding box center [402, 58] width 20 height 20
click at [344, 54] on span "[DATE]" at bounding box center [332, 58] width 23 height 8
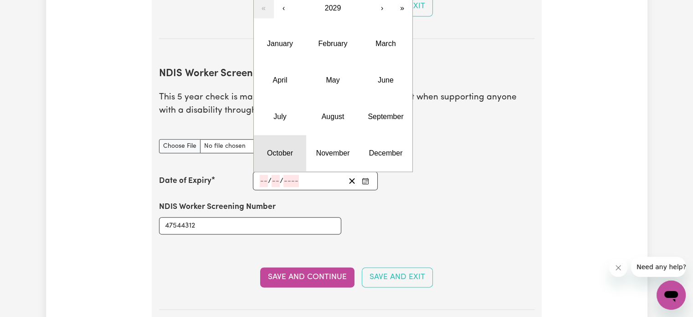
click at [294, 135] on button "October" at bounding box center [280, 153] width 53 height 36
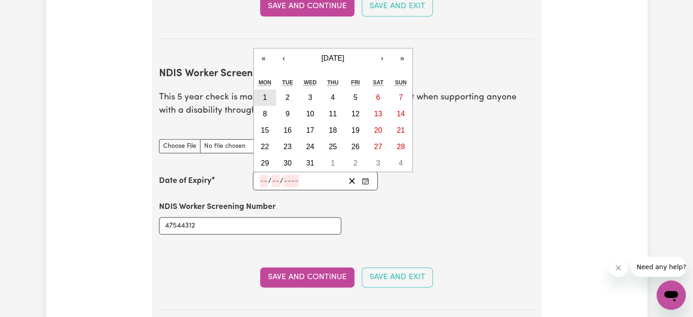
click at [268, 89] on button "1" at bounding box center [265, 97] width 23 height 16
type input "[DATE]"
type input "1"
type input "10"
type input "2029"
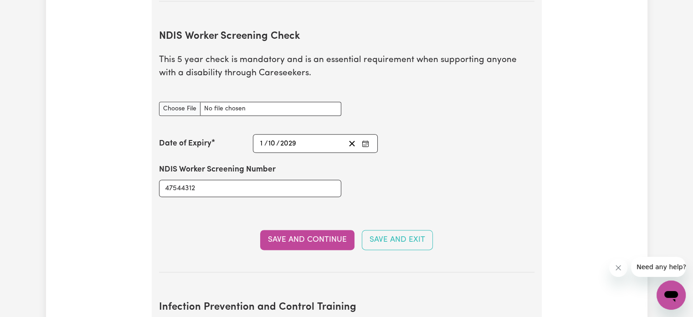
scroll to position [1092, 0]
click at [311, 229] on button "Save and Continue" at bounding box center [307, 239] width 94 height 20
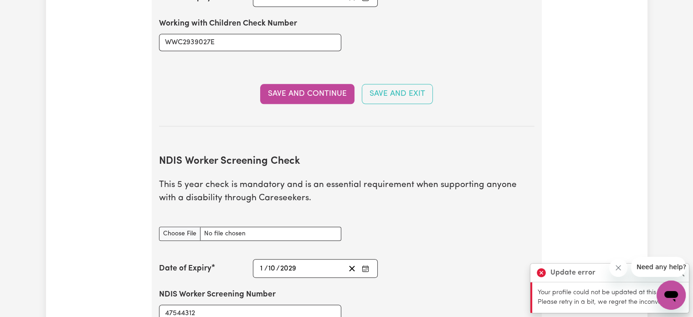
scroll to position [968, 0]
click at [183, 226] on input "NDIS Worker Screening Check document" at bounding box center [250, 233] width 182 height 14
